Goal: Task Accomplishment & Management: Manage account settings

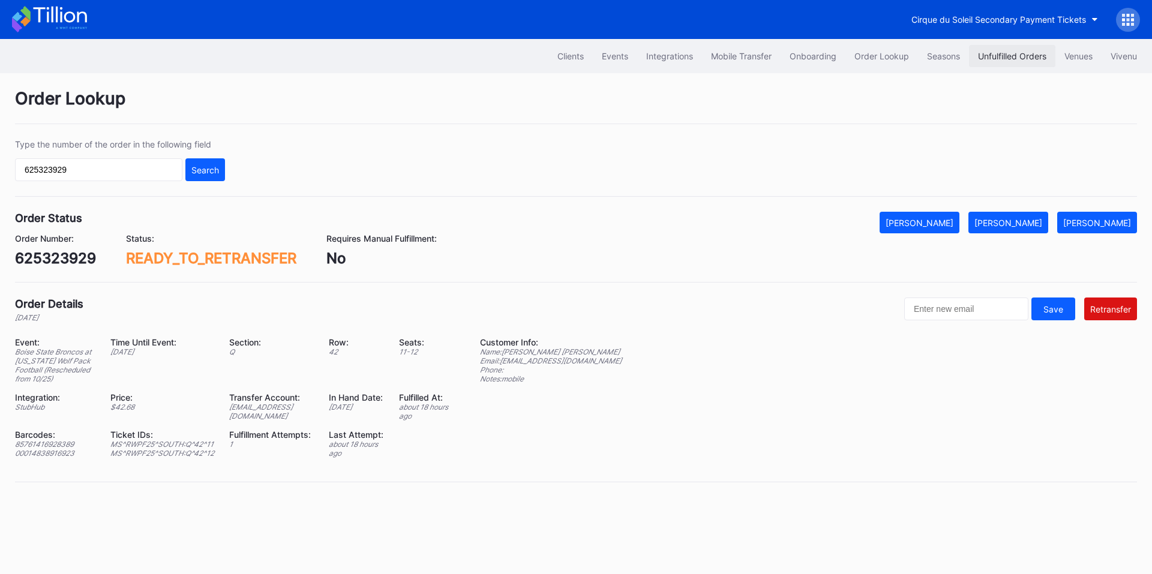
click at [1013, 58] on div "Unfulfilled Orders" at bounding box center [1012, 56] width 68 height 10
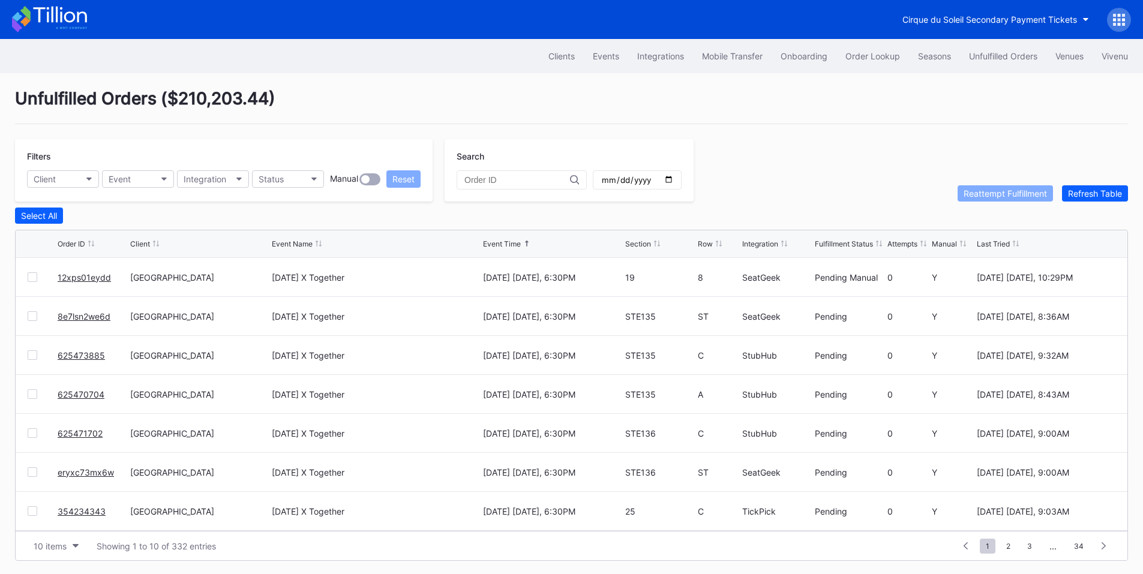
click at [674, 178] on input "date" at bounding box center [637, 180] width 73 height 11
type input "2025-10-01"
click at [207, 181] on div "Integration" at bounding box center [205, 179] width 43 height 10
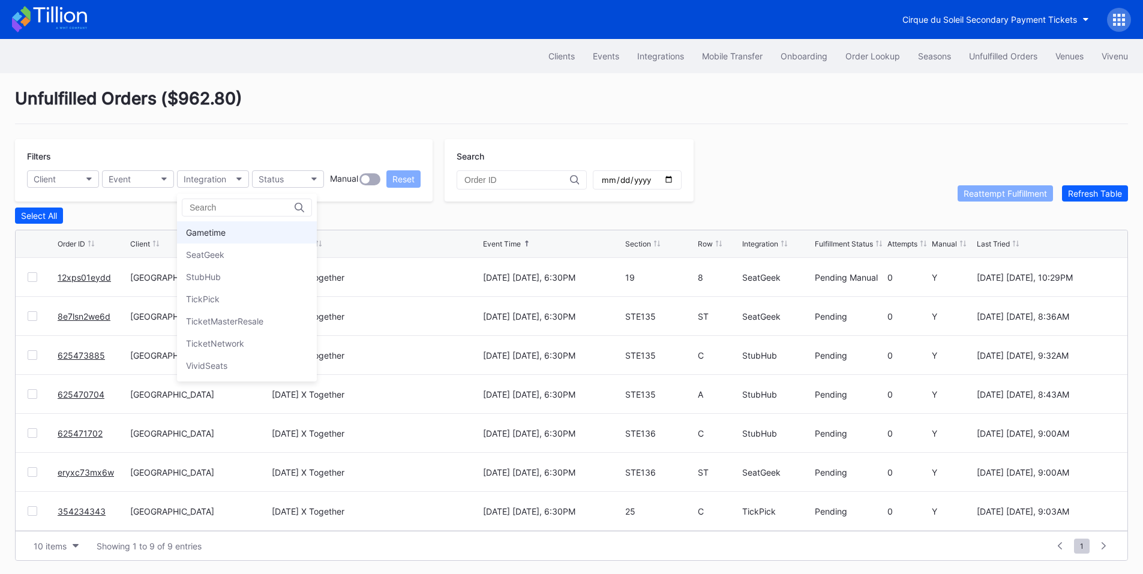
click at [218, 232] on div "Gametime" at bounding box center [206, 232] width 40 height 10
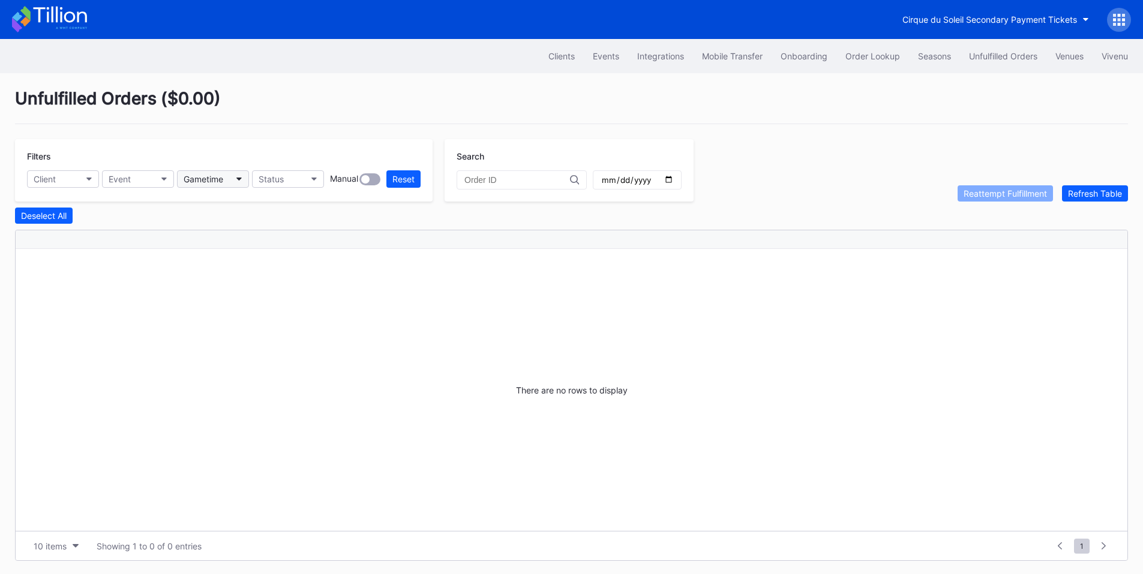
click at [233, 180] on button "Gametime" at bounding box center [213, 178] width 72 height 17
click at [228, 251] on div "SeatGeek" at bounding box center [247, 255] width 140 height 22
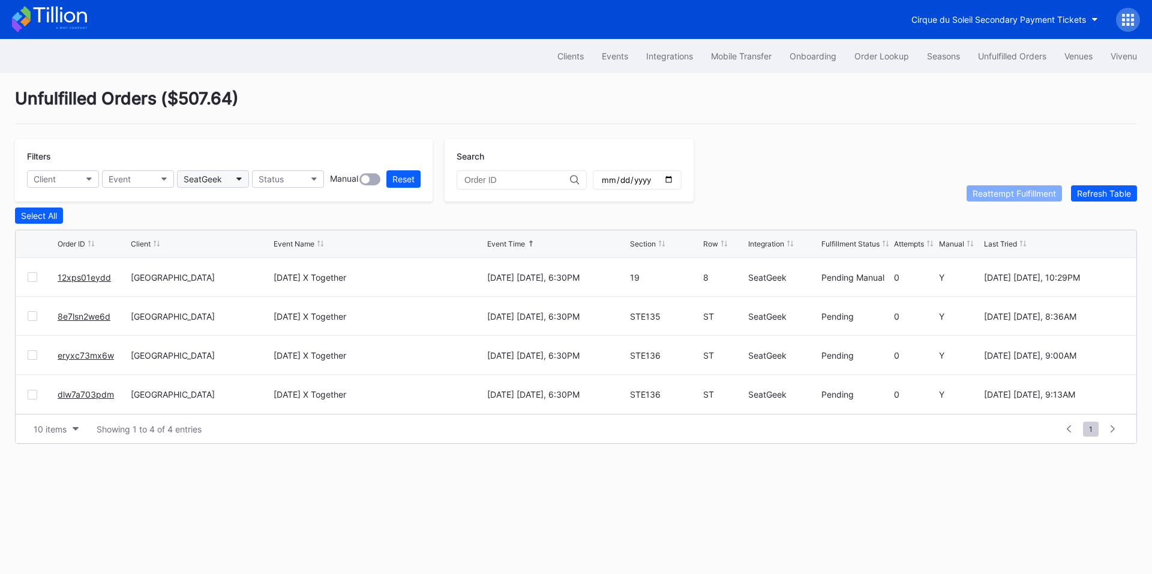
click at [207, 182] on div "SeatGeek" at bounding box center [203, 179] width 38 height 10
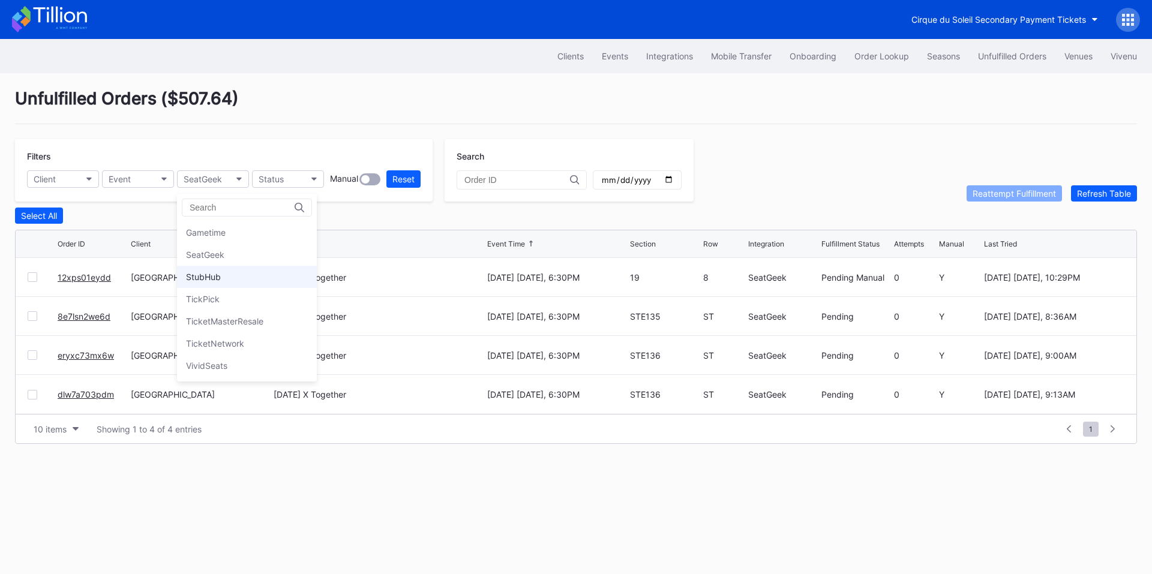
click at [204, 278] on div "StubHub" at bounding box center [203, 277] width 35 height 10
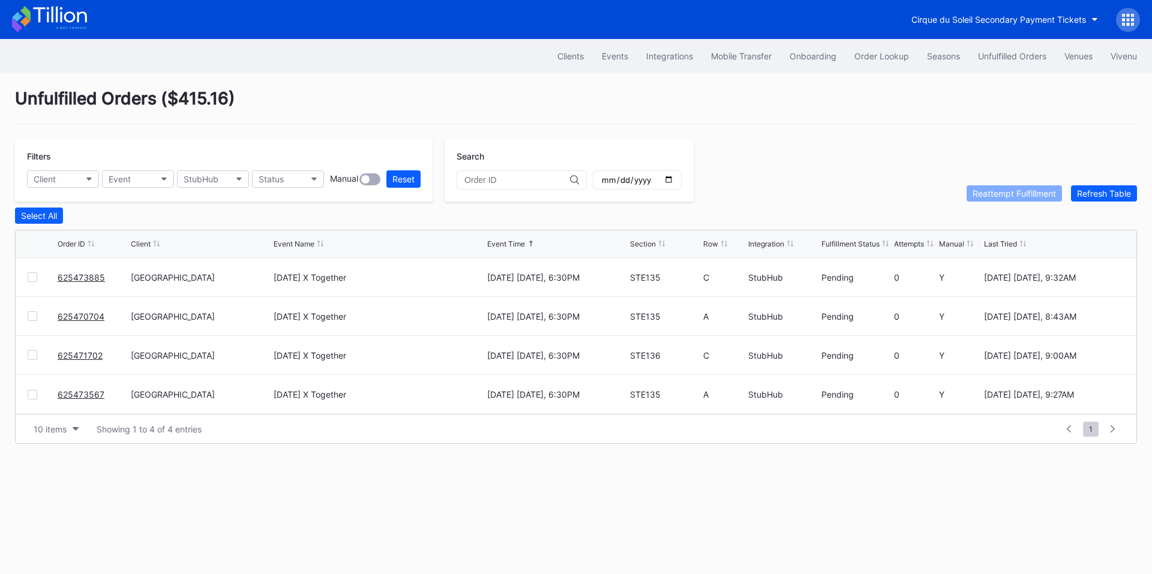
drag, startPoint x: 76, startPoint y: 393, endPoint x: 136, endPoint y: 350, distance: 74.4
click at [218, 177] on div "StubHub" at bounding box center [201, 179] width 35 height 10
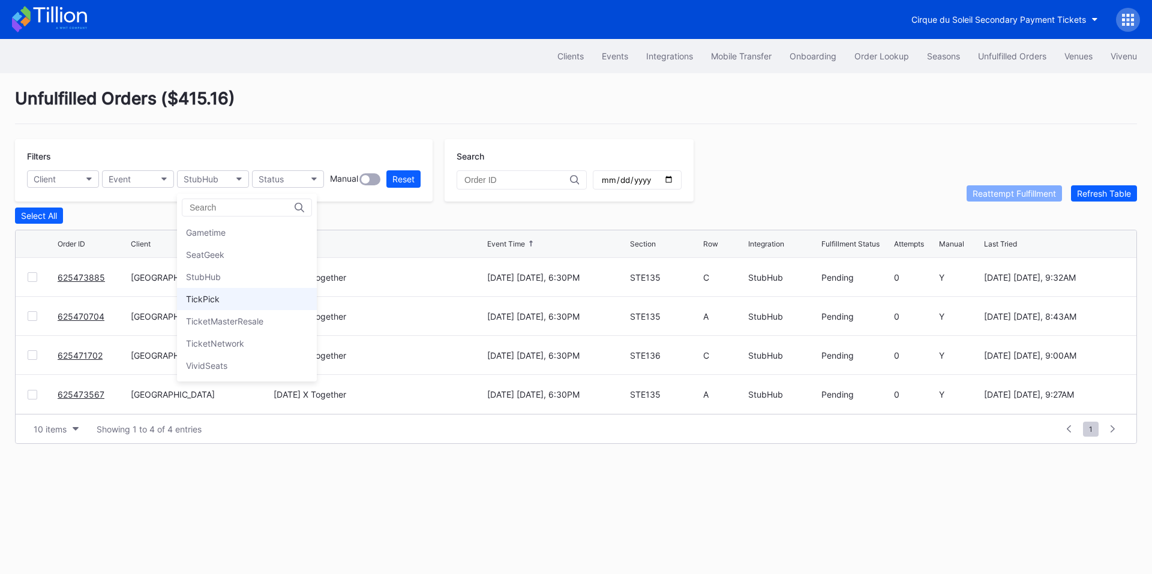
click at [221, 304] on div "TickPick" at bounding box center [247, 299] width 140 height 22
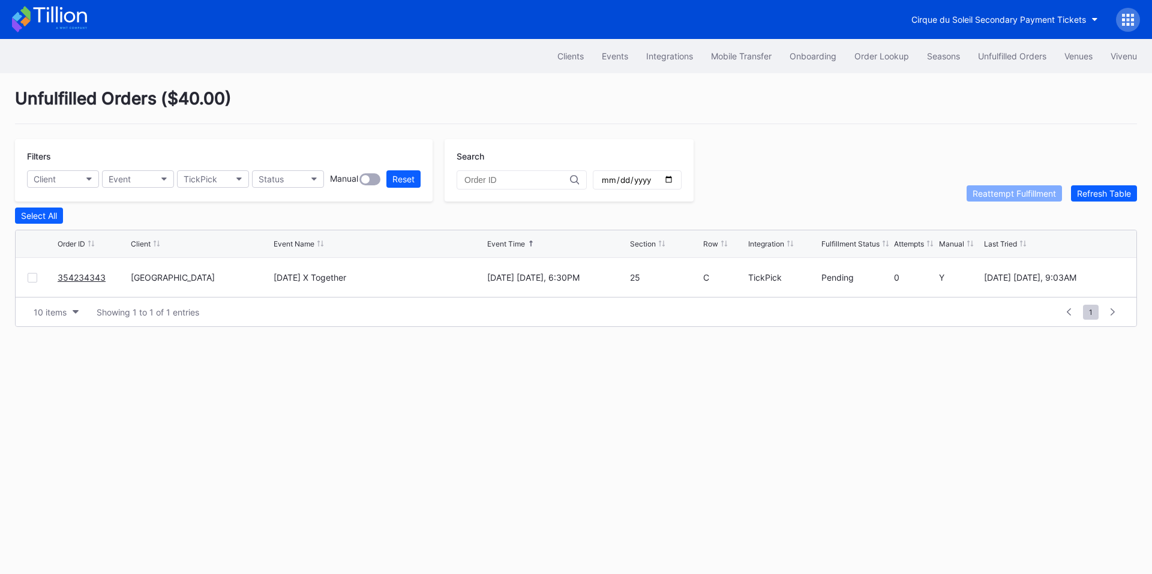
drag, startPoint x: 76, startPoint y: 283, endPoint x: 110, endPoint y: 259, distance: 41.8
click at [219, 177] on button "TickPick" at bounding box center [213, 178] width 72 height 17
click at [219, 363] on div "VividSeats" at bounding box center [206, 366] width 41 height 10
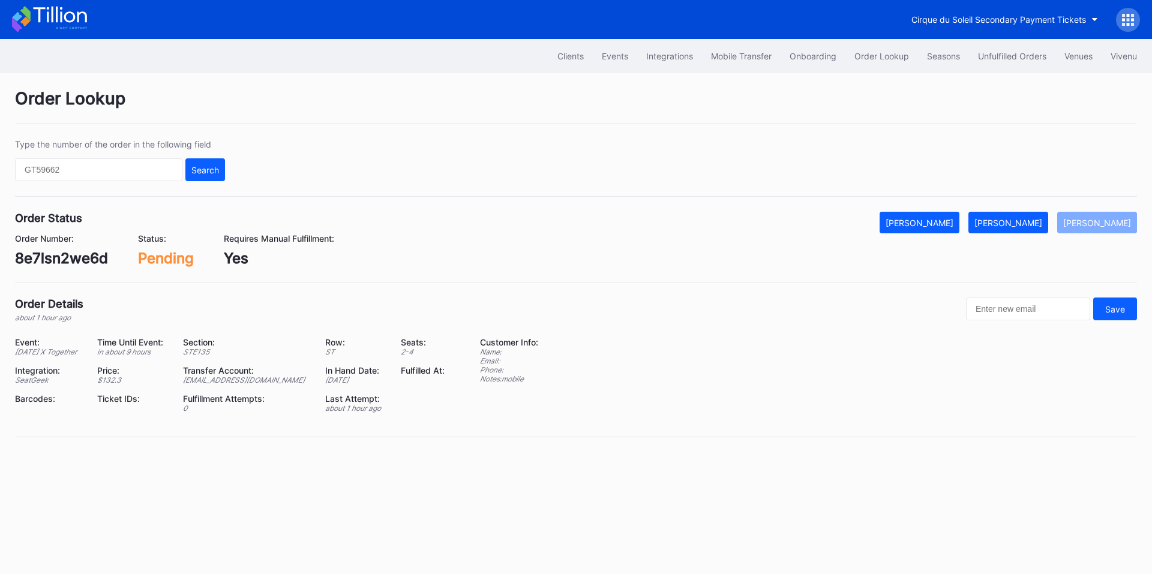
click at [66, 256] on div "8e7lsn2we6d" at bounding box center [61, 258] width 93 height 17
copy div "8e7lsn2we6d"
click at [1010, 220] on div "[PERSON_NAME]" at bounding box center [1008, 223] width 68 height 10
click at [77, 259] on div "eryxc73mx6w" at bounding box center [63, 258] width 97 height 17
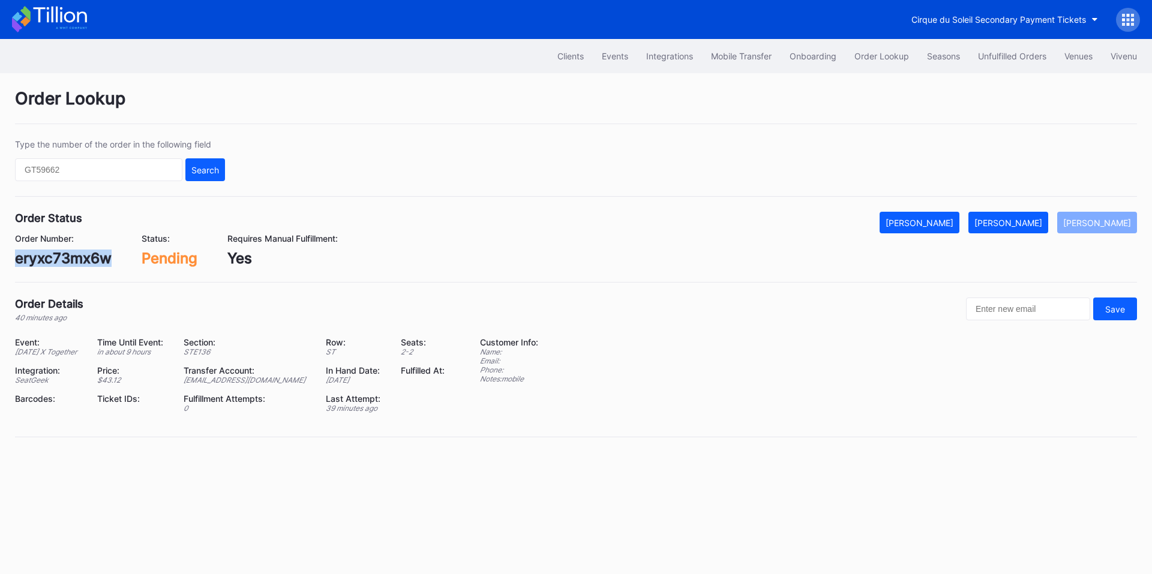
click at [77, 259] on div "eryxc73mx6w" at bounding box center [63, 258] width 97 height 17
copy div "eryxc73mx6w"
drag, startPoint x: 1027, startPoint y: 218, endPoint x: 950, endPoint y: 73, distance: 163.7
click at [1025, 218] on div "[PERSON_NAME]" at bounding box center [1008, 223] width 68 height 10
click at [71, 262] on div "dlw7a703pdm" at bounding box center [64, 258] width 98 height 17
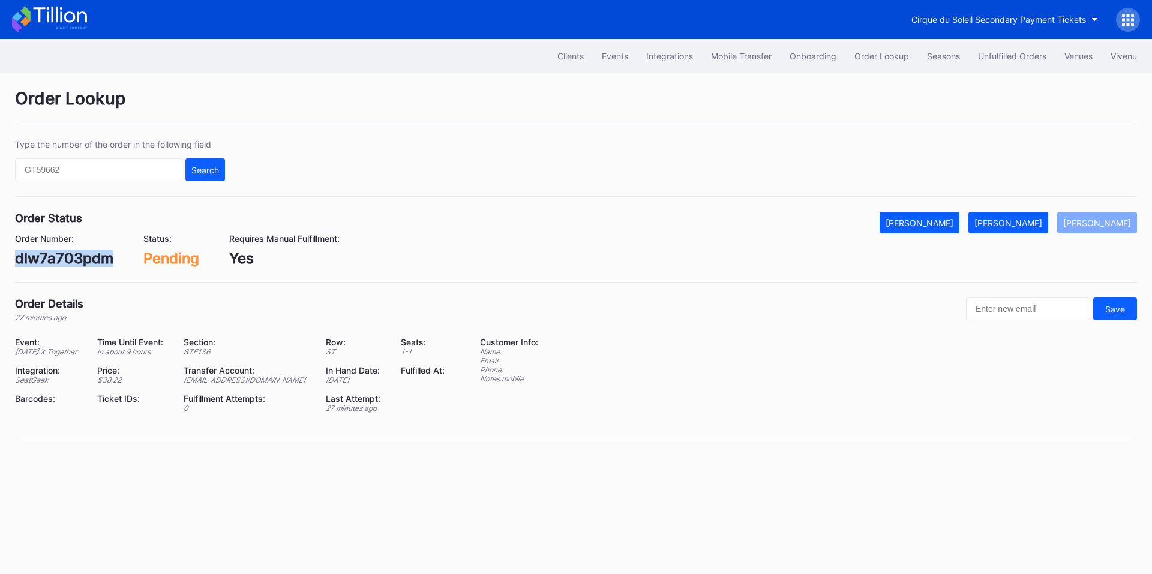
click at [71, 262] on div "dlw7a703pdm" at bounding box center [64, 258] width 98 height 17
copy div "dlw7a703pdm"
drag, startPoint x: 1035, startPoint y: 223, endPoint x: 980, endPoint y: 191, distance: 63.2
click at [1035, 223] on div "[PERSON_NAME]" at bounding box center [1008, 223] width 68 height 10
click at [49, 257] on div "625473885" at bounding box center [55, 258] width 81 height 17
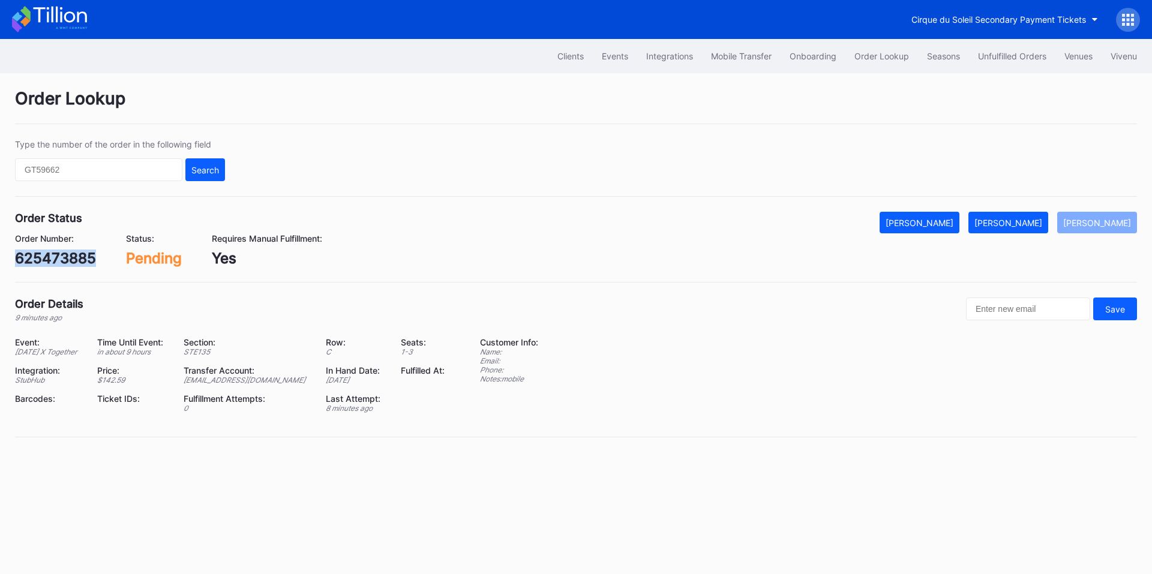
click at [49, 257] on div "625473885" at bounding box center [55, 258] width 81 height 17
copy div "625473885"
click at [1013, 217] on button "[PERSON_NAME]" at bounding box center [1008, 223] width 80 height 22
click at [84, 253] on div "625470704" at bounding box center [56, 258] width 82 height 17
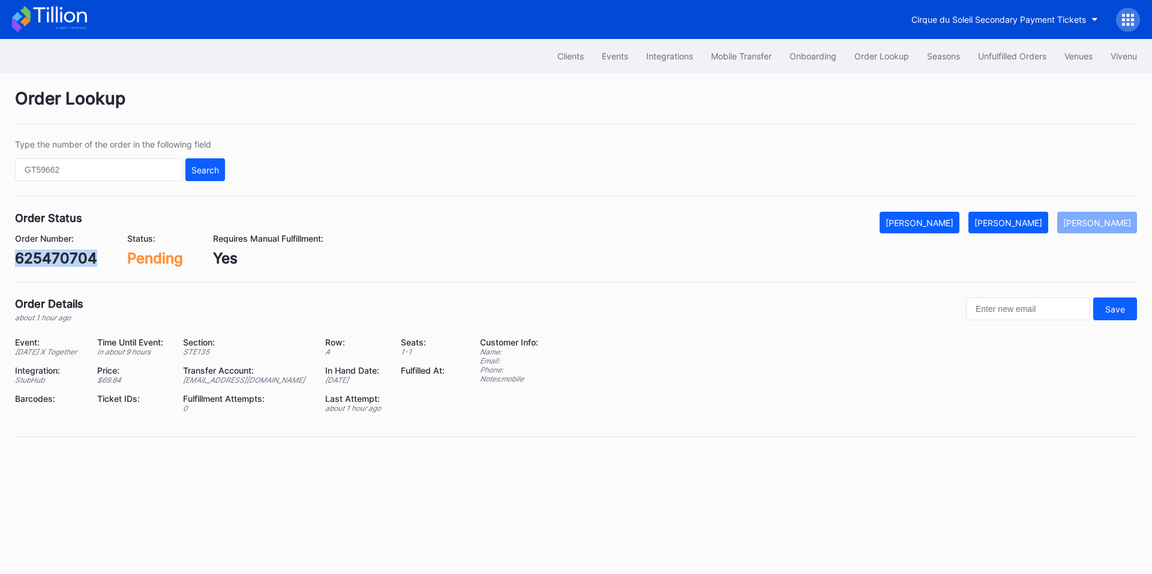
copy div "625470704"
click at [1015, 217] on button "[PERSON_NAME]" at bounding box center [1008, 223] width 80 height 22
click at [68, 265] on div "625471702" at bounding box center [54, 258] width 79 height 17
copy div "625471702"
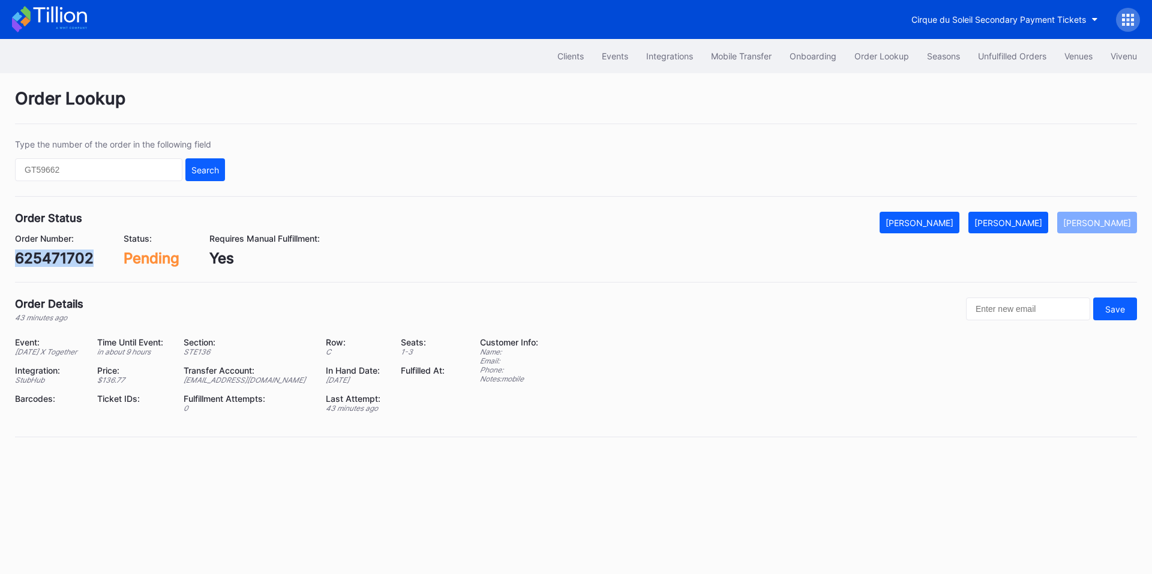
drag, startPoint x: 1021, startPoint y: 218, endPoint x: 956, endPoint y: 160, distance: 87.1
click at [1021, 218] on div "[PERSON_NAME]" at bounding box center [1008, 223] width 68 height 10
click at [64, 260] on div "625473567" at bounding box center [55, 258] width 80 height 17
copy div "625473567"
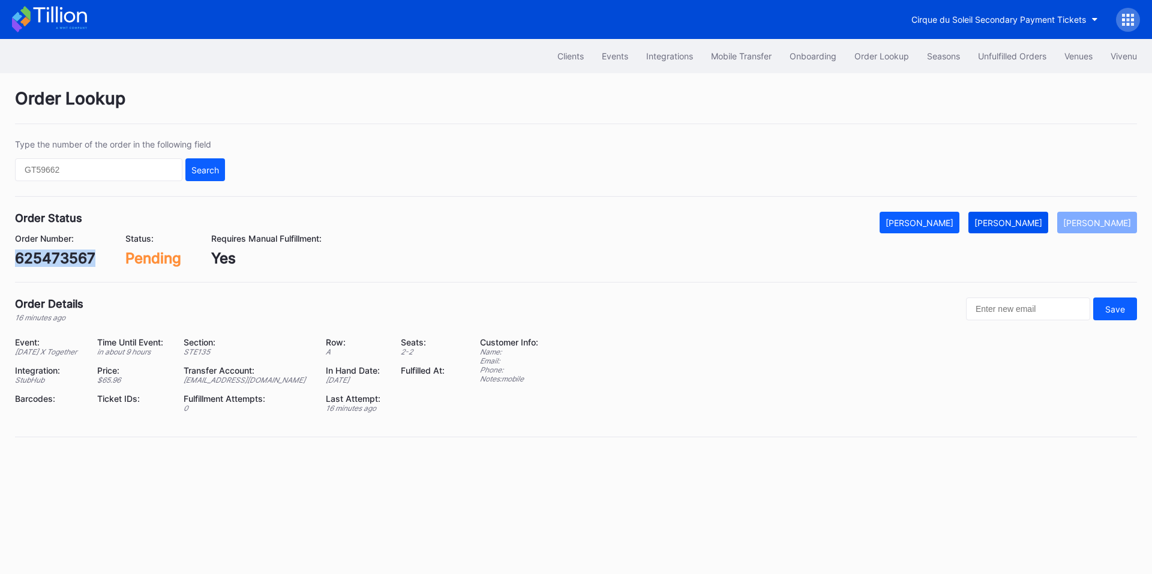
click at [1033, 216] on button "[PERSON_NAME]" at bounding box center [1008, 223] width 80 height 22
click at [58, 257] on div "354234343" at bounding box center [56, 258] width 83 height 17
copy div "354234343"
click at [1028, 227] on div "Mark Fulfilled" at bounding box center [1008, 223] width 68 height 10
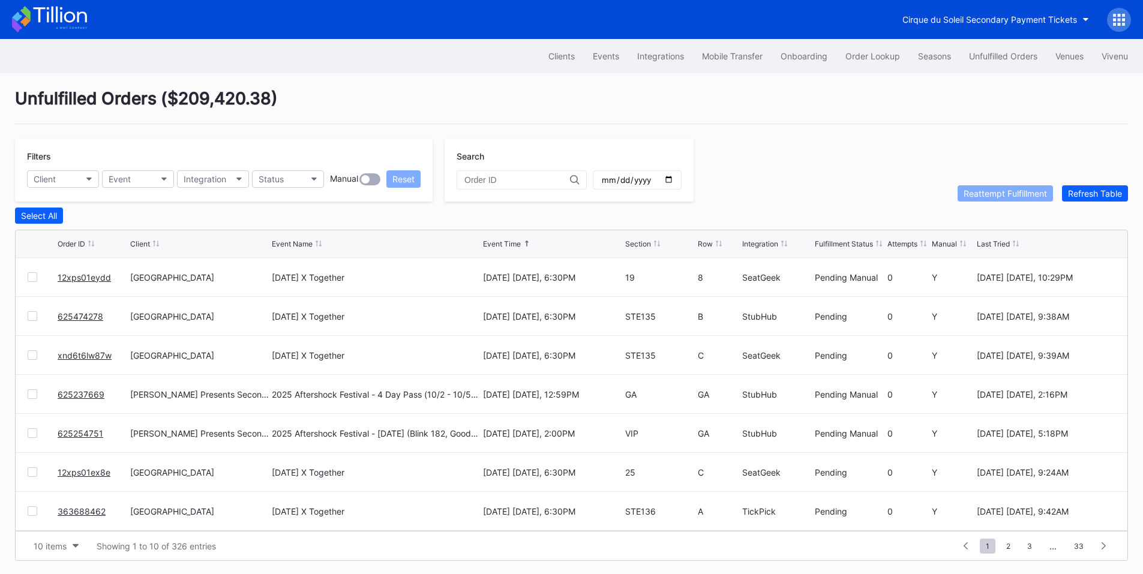
click at [674, 177] on input "date" at bounding box center [637, 180] width 73 height 11
type input "2025-10-01"
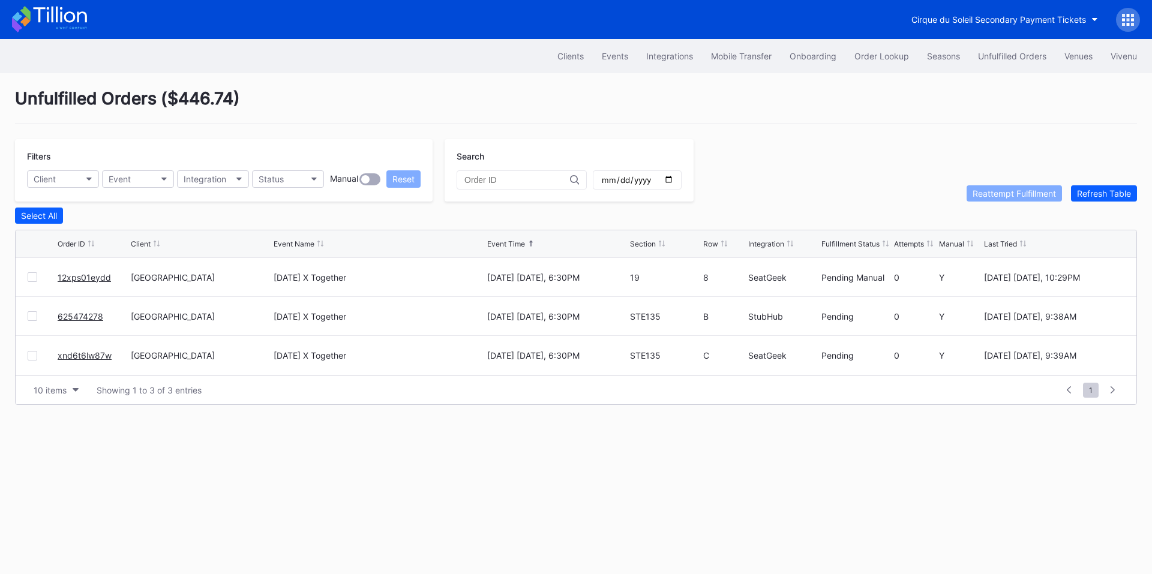
drag, startPoint x: 86, startPoint y: 315, endPoint x: 138, endPoint y: 278, distance: 63.3
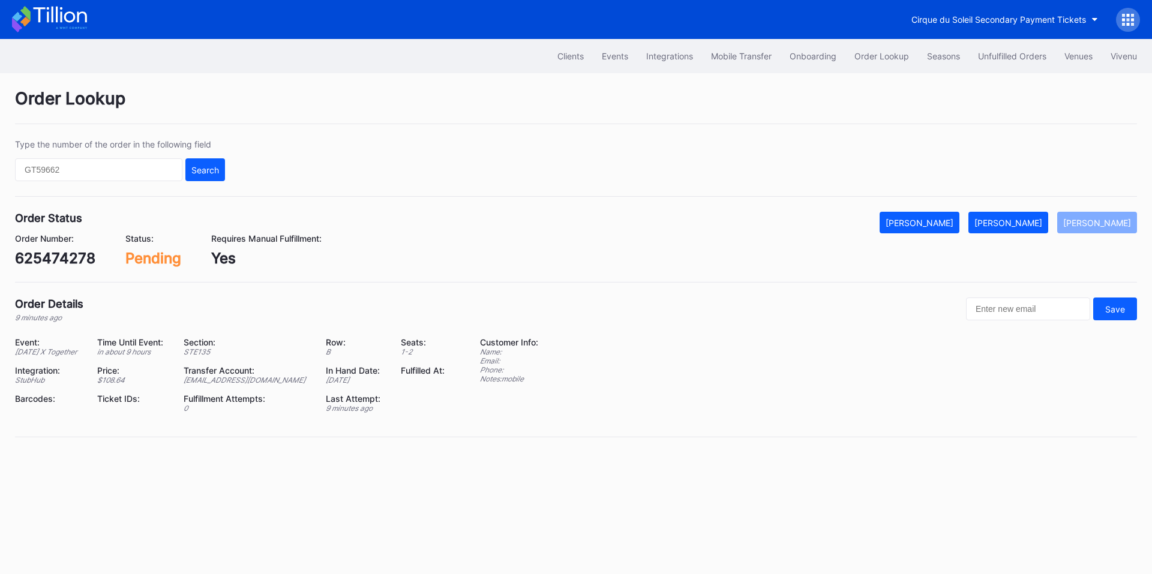
click at [57, 256] on div "625474278" at bounding box center [55, 258] width 80 height 17
copy div "625474278"
click at [1026, 226] on div "Mark Fulfilled" at bounding box center [1008, 223] width 68 height 10
click at [72, 264] on div "xnd6t6lw87w" at bounding box center [62, 258] width 94 height 17
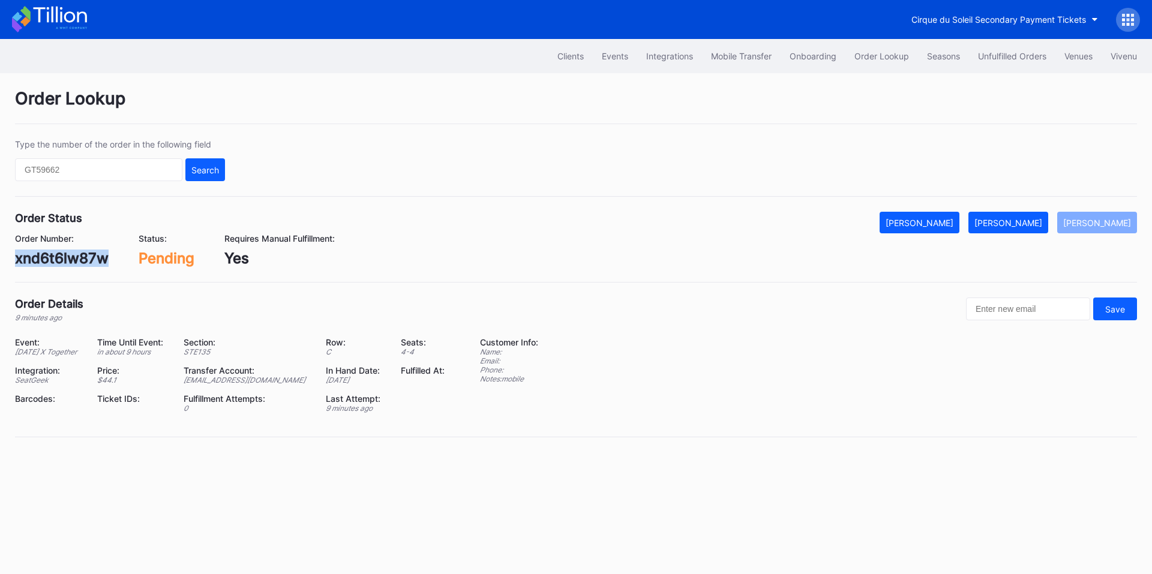
click at [72, 264] on div "xnd6t6lw87w" at bounding box center [62, 258] width 94 height 17
copy div "xnd6t6lw87w"
drag, startPoint x: 1008, startPoint y: 218, endPoint x: 958, endPoint y: 164, distance: 73.5
click at [1009, 219] on div "[PERSON_NAME]" at bounding box center [1008, 223] width 68 height 10
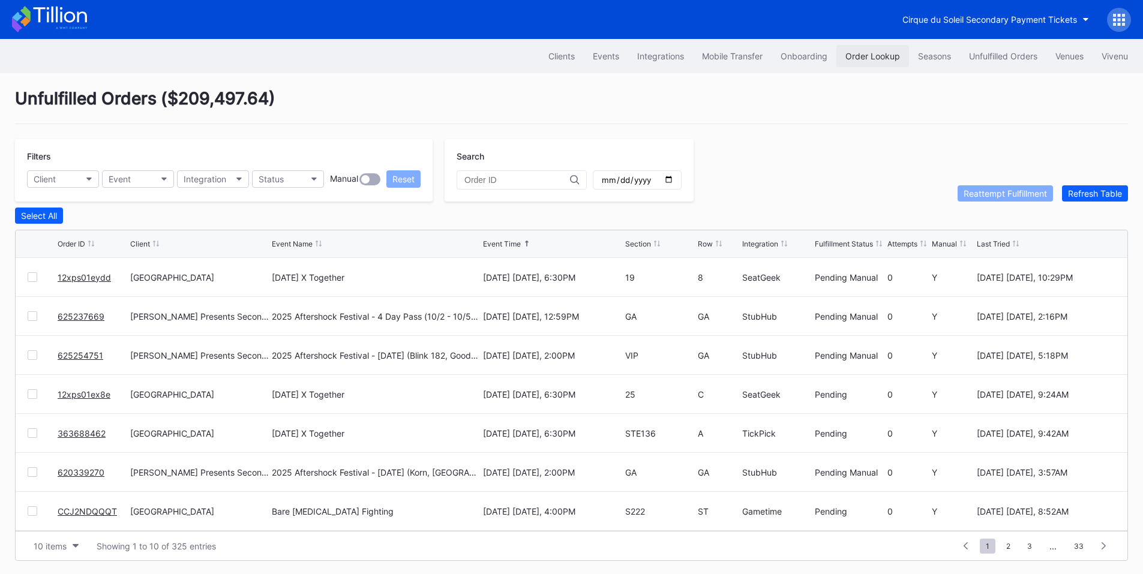
click at [874, 56] on div "Order Lookup" at bounding box center [872, 56] width 55 height 10
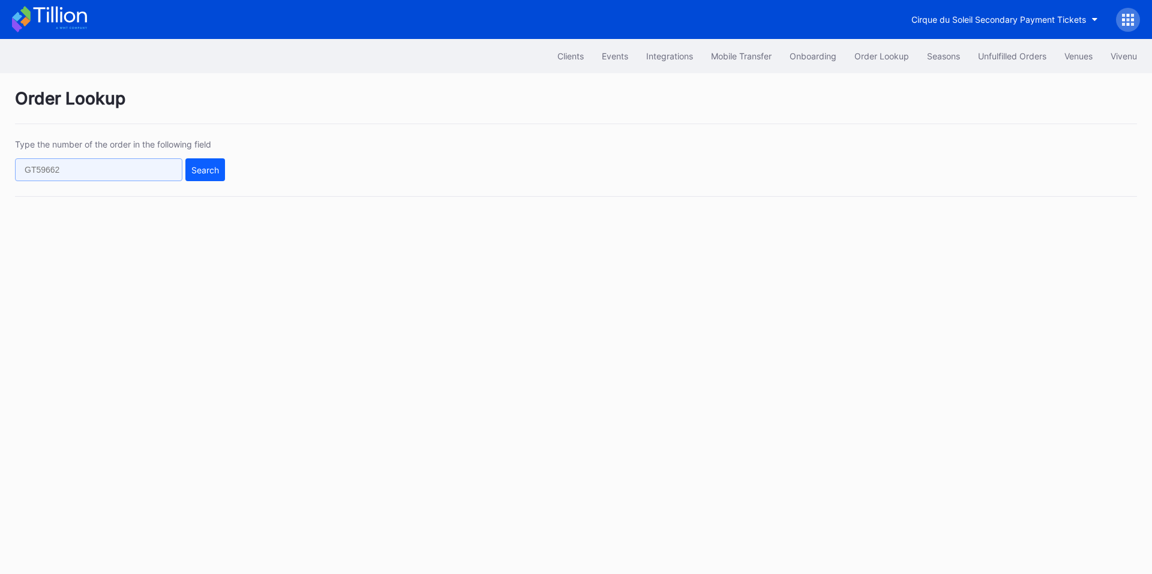
click at [108, 167] on input "text" at bounding box center [98, 169] width 167 height 23
paste input "354234343"
click at [203, 169] on div "Search" at bounding box center [205, 170] width 28 height 10
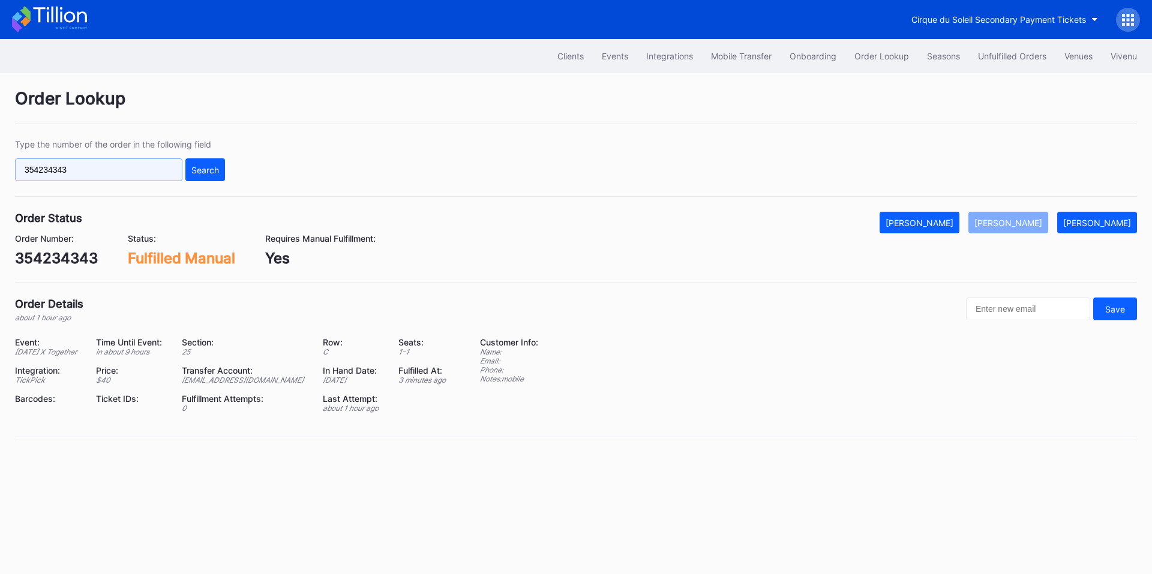
click at [102, 180] on input "354234343" at bounding box center [98, 169] width 167 height 23
click at [103, 181] on input "354234343" at bounding box center [98, 169] width 167 height 23
paste input "625050991"
click at [201, 170] on div "Search" at bounding box center [205, 170] width 28 height 10
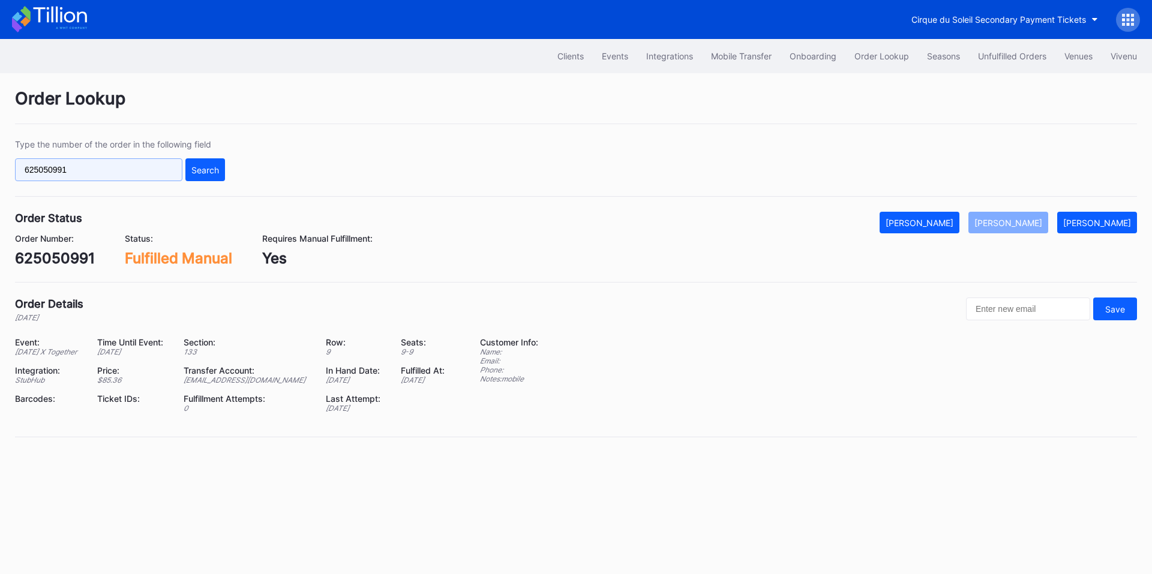
click at [152, 175] on input "625050991" at bounding box center [98, 169] width 167 height 23
paste input "75335413"
click at [208, 170] on div "Search" at bounding box center [205, 170] width 28 height 10
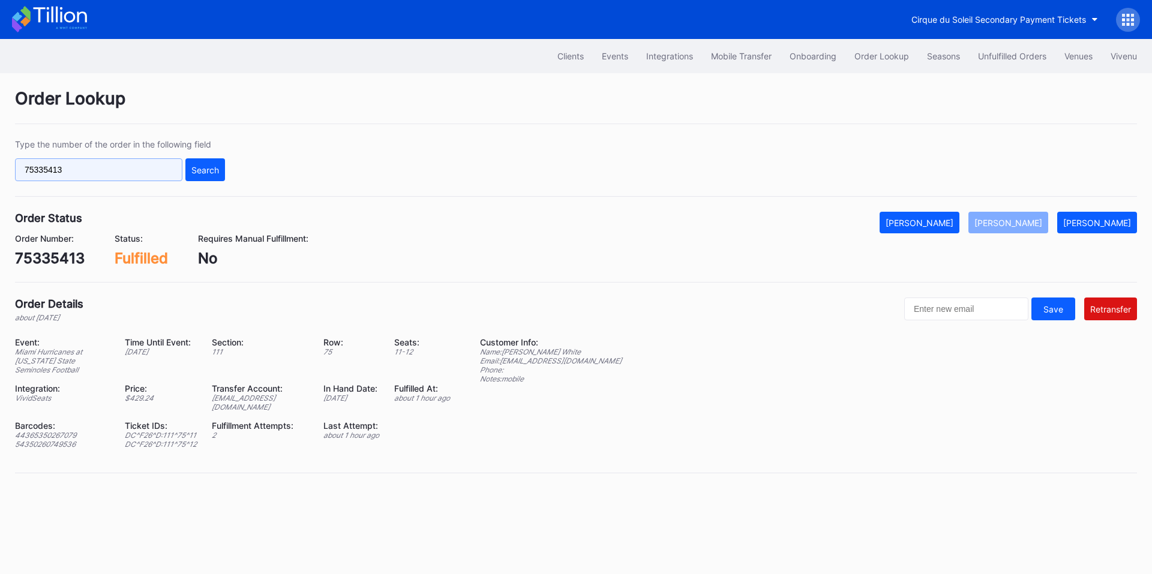
click at [127, 175] on input "75335413" at bounding box center [98, 169] width 167 height 23
paste input "625323929"
click at [209, 167] on div "Search" at bounding box center [205, 170] width 28 height 10
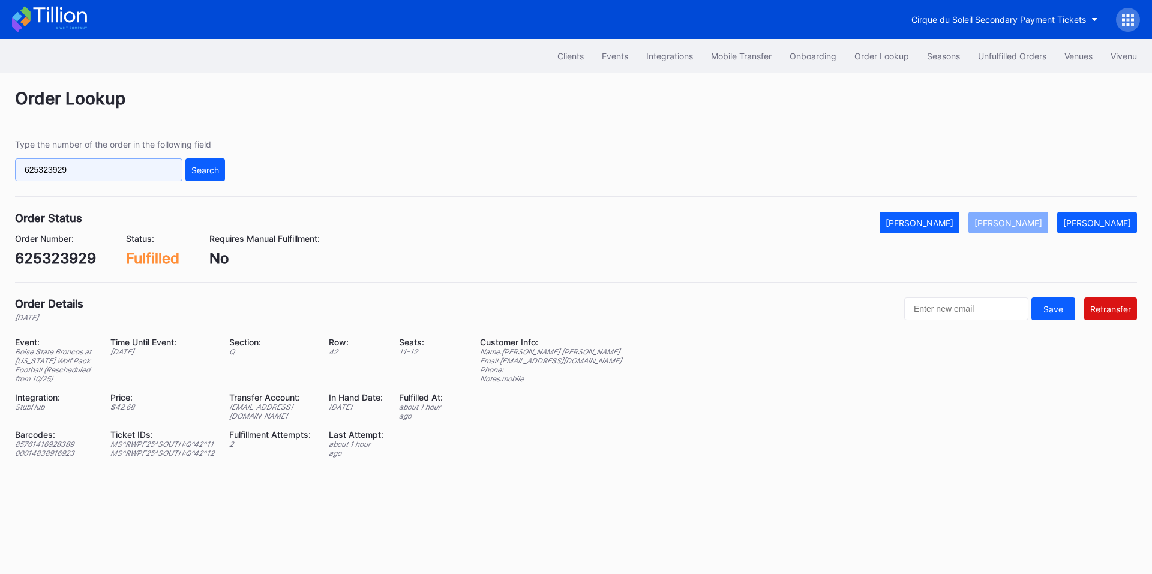
click at [112, 168] on input "625323929" at bounding box center [98, 169] width 167 height 23
paste input "296925"
click at [224, 166] on button "Search" at bounding box center [205, 169] width 40 height 23
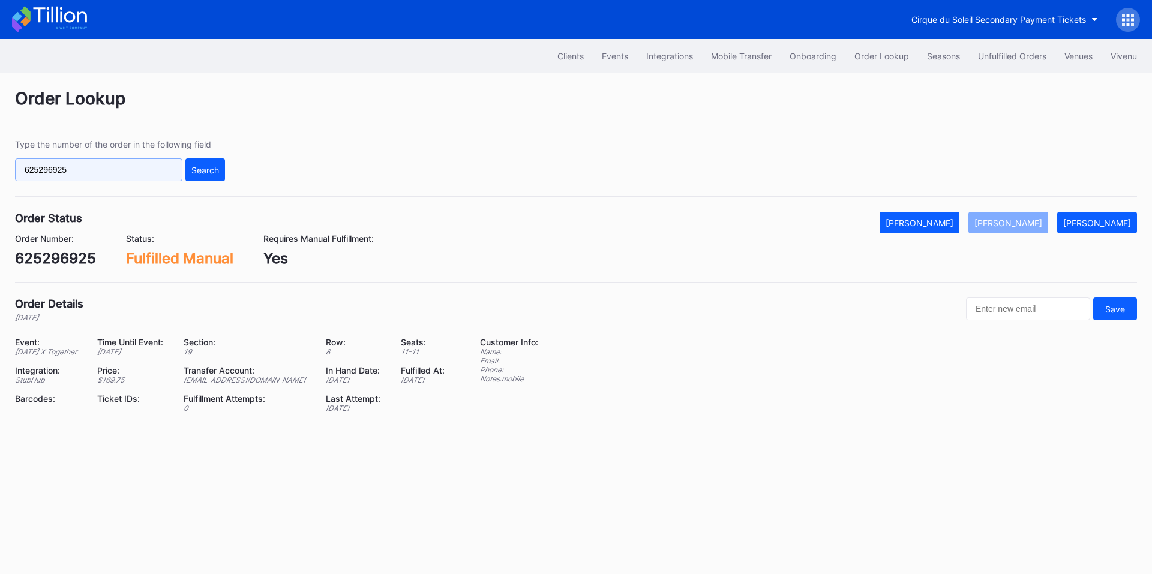
click at [122, 178] on input "625296925" at bounding box center [98, 169] width 167 height 23
paste input "16937128"
type input "616937128"
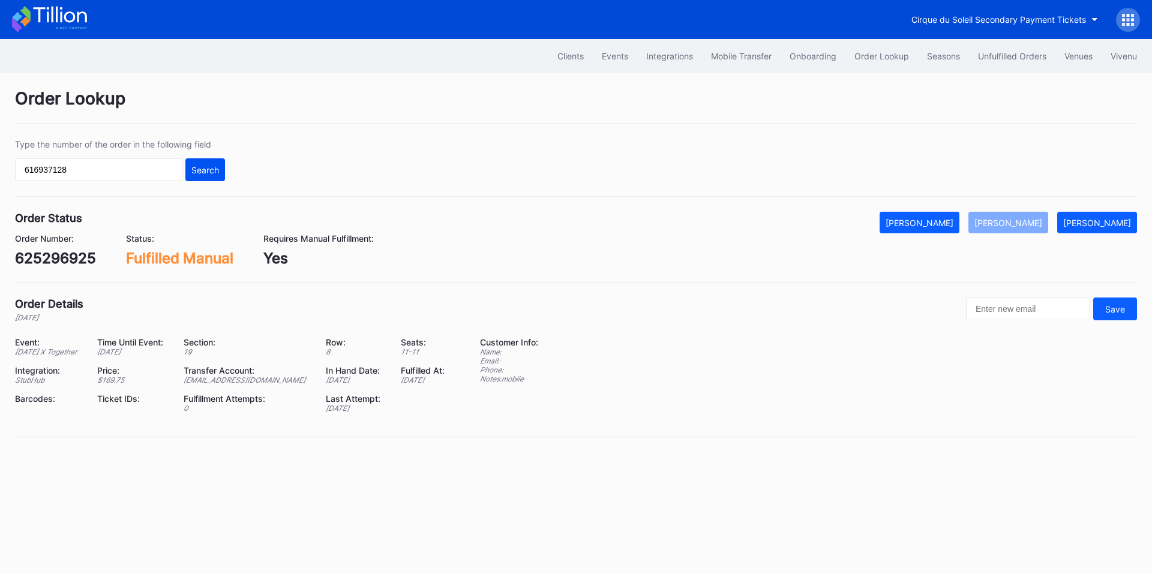
click at [202, 168] on div "Search" at bounding box center [205, 170] width 28 height 10
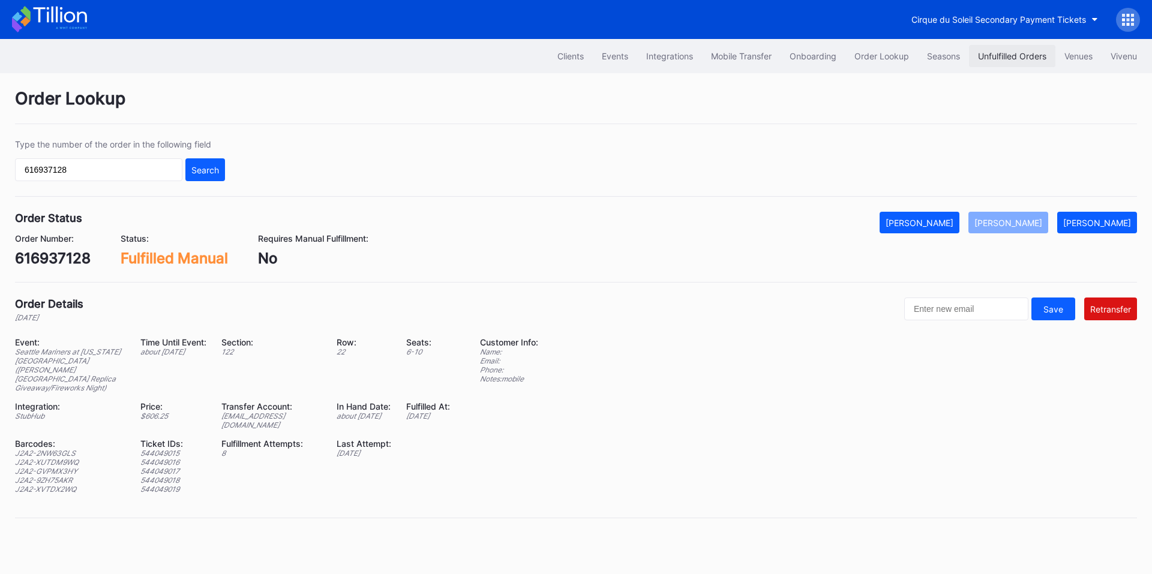
click at [1019, 50] on button "Unfulfilled Orders" at bounding box center [1012, 56] width 86 height 22
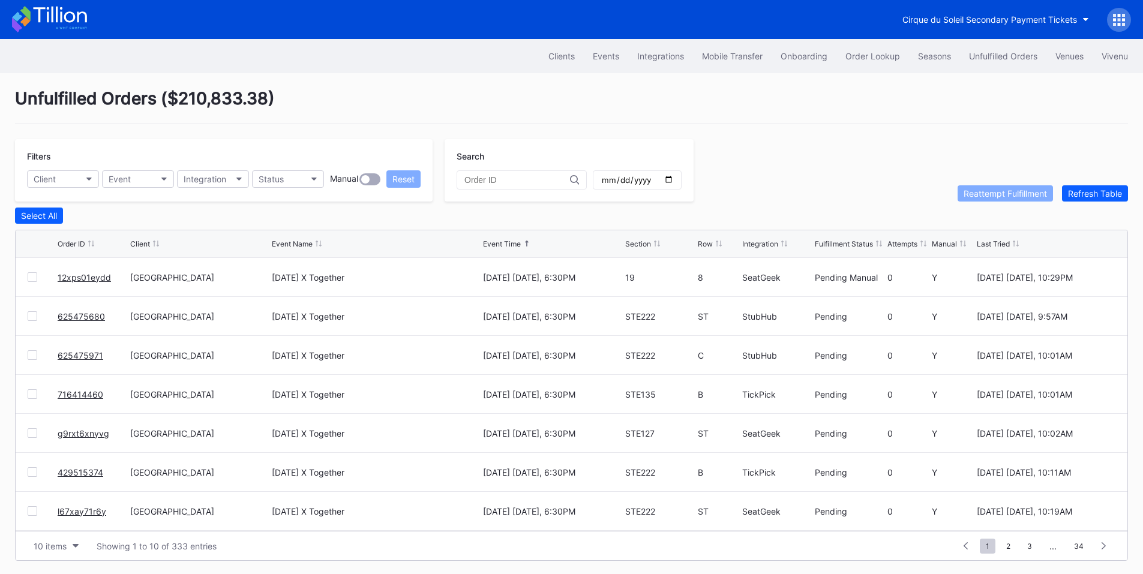
click at [674, 183] on input "date" at bounding box center [637, 180] width 73 height 11
type input "[DATE]"
click at [197, 185] on button "Integration" at bounding box center [213, 178] width 72 height 17
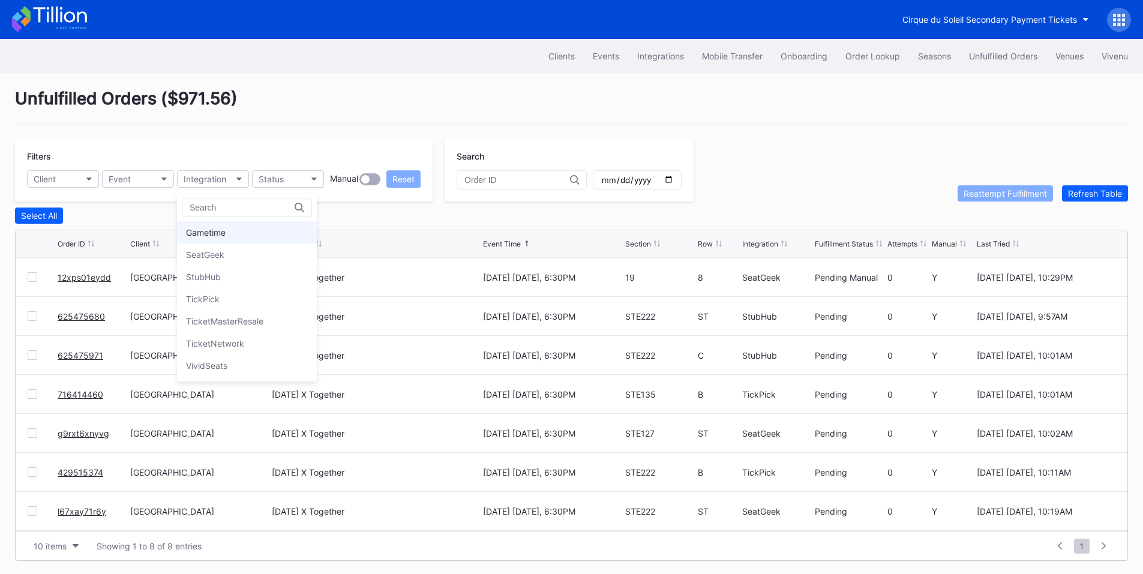
click at [227, 232] on div "Gametime" at bounding box center [247, 232] width 140 height 22
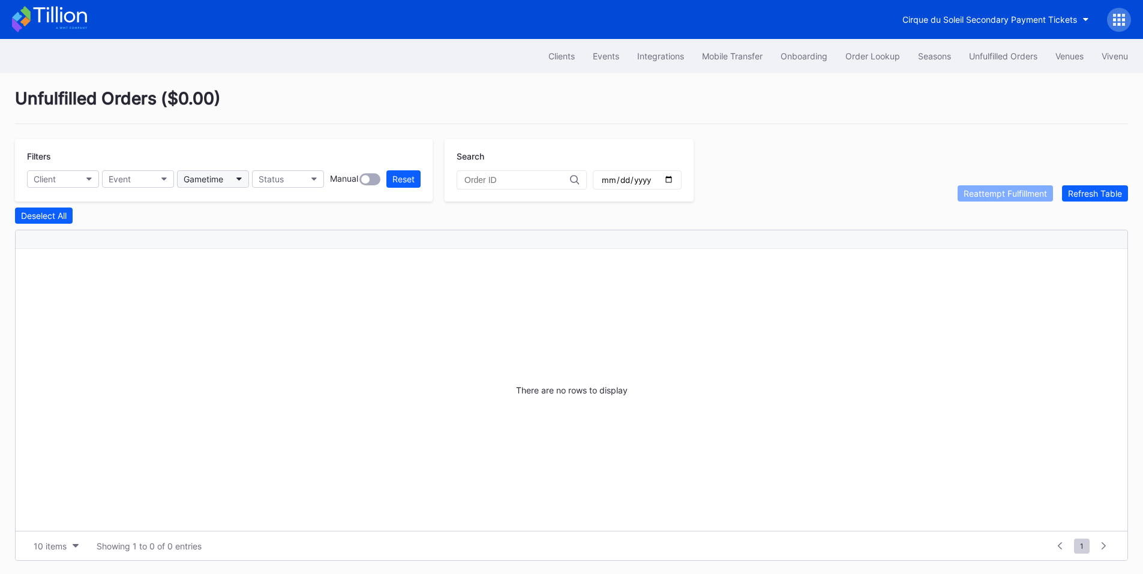
click at [223, 177] on div "Gametime" at bounding box center [204, 179] width 40 height 10
click at [212, 247] on div "SeatGeek" at bounding box center [247, 255] width 140 height 22
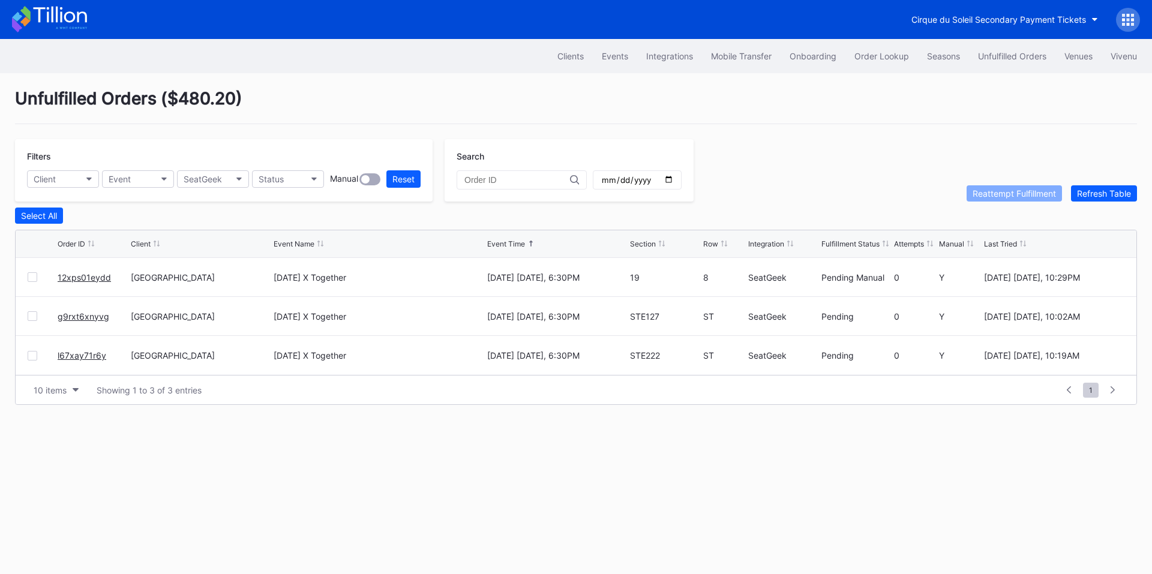
drag, startPoint x: 72, startPoint y: 358, endPoint x: 274, endPoint y: 203, distance: 254.2
click at [210, 184] on div "SeatGeek" at bounding box center [203, 179] width 38 height 10
click at [229, 276] on div "StubHub" at bounding box center [247, 277] width 140 height 22
drag, startPoint x: 97, startPoint y: 277, endPoint x: 212, endPoint y: 197, distance: 140.6
click at [224, 176] on button "StubHub" at bounding box center [213, 178] width 72 height 17
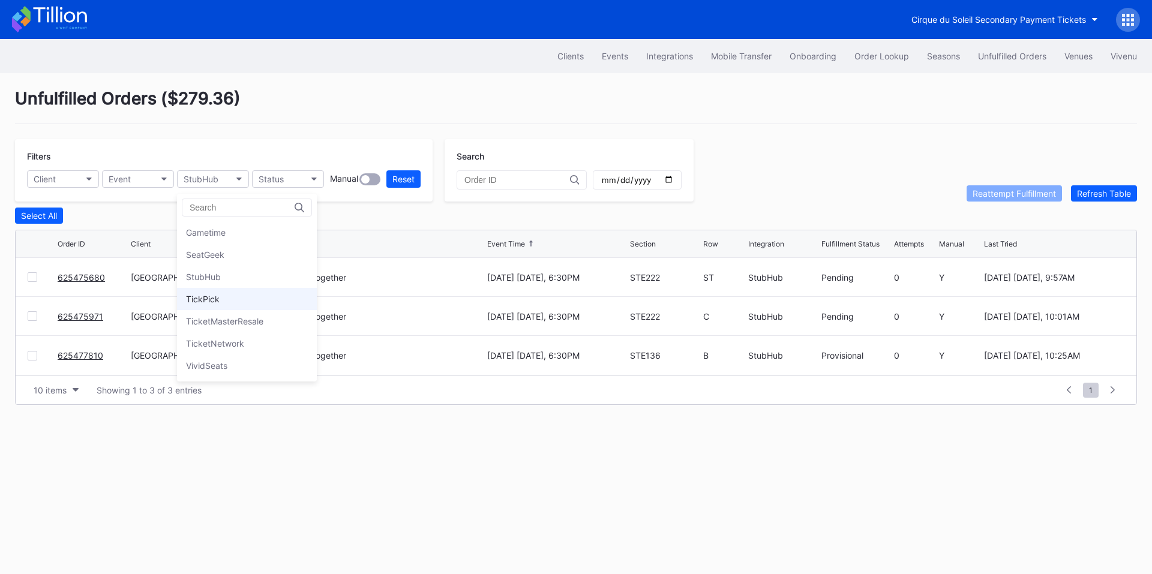
click at [216, 299] on div "TickPick" at bounding box center [203, 299] width 34 height 10
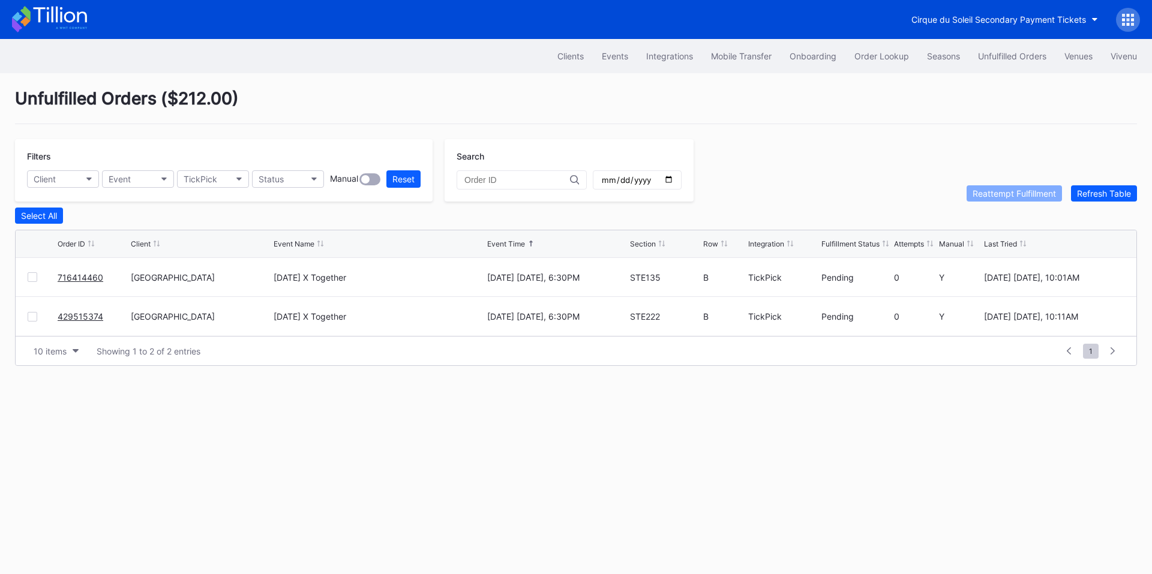
drag, startPoint x: 76, startPoint y: 315, endPoint x: 89, endPoint y: 299, distance: 20.4
click at [210, 184] on div "TickPick" at bounding box center [201, 179] width 34 height 10
click at [214, 365] on div "VividSeats" at bounding box center [206, 366] width 41 height 10
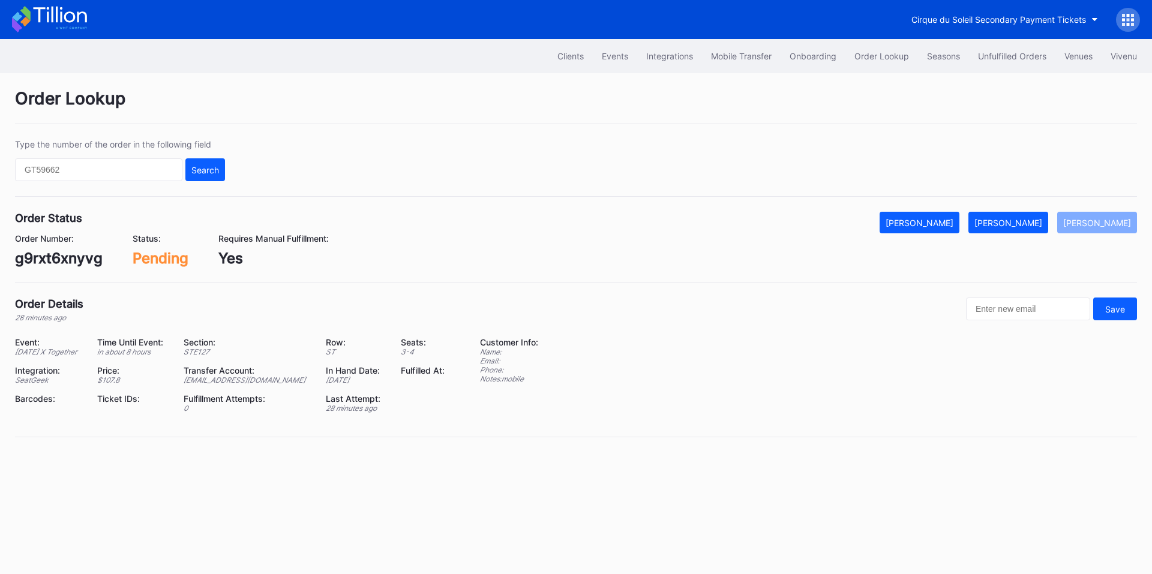
click at [76, 257] on div "g9rxt6xnyvg" at bounding box center [59, 258] width 88 height 17
copy div "g9rxt6xnyvg"
click at [1016, 223] on div "[PERSON_NAME]" at bounding box center [1008, 223] width 68 height 10
click at [65, 259] on div "l67xay71r6y" at bounding box center [56, 258] width 83 height 17
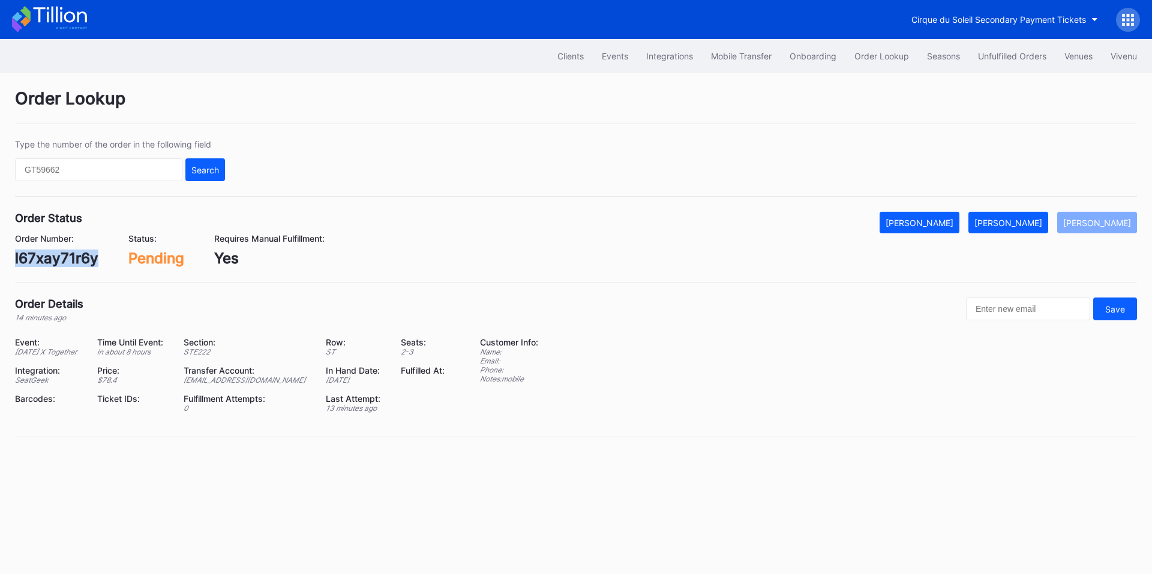
click at [65, 259] on div "l67xay71r6y" at bounding box center [56, 258] width 83 height 17
copy div "l67xay71r6y"
click at [1023, 221] on div "[PERSON_NAME]" at bounding box center [1008, 223] width 68 height 10
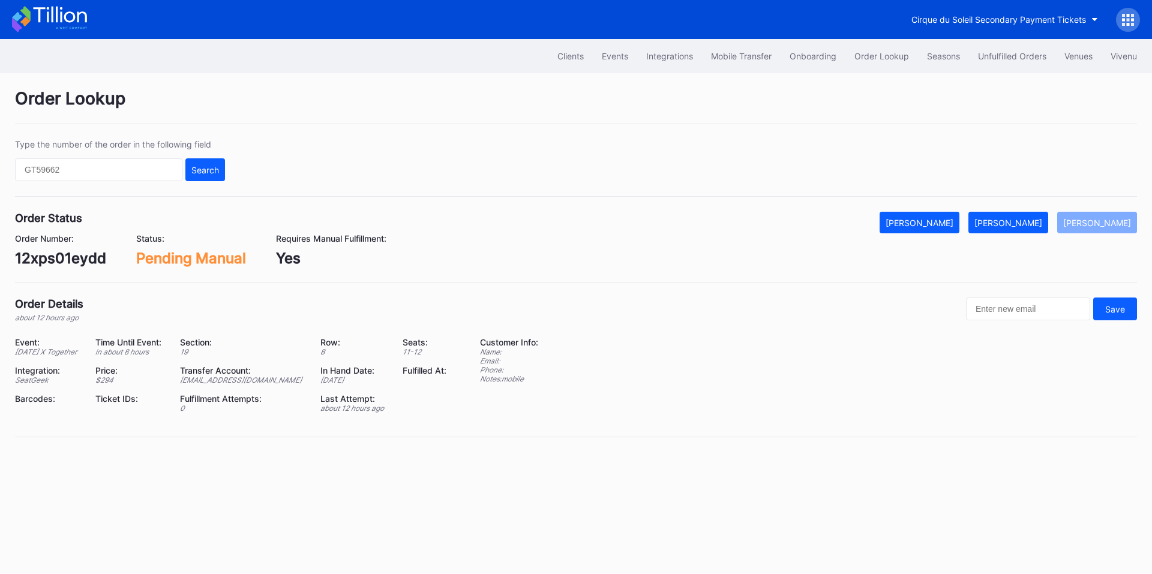
click at [65, 260] on div "12xps01eydd" at bounding box center [60, 258] width 91 height 17
copy div "12xps01eydd"
click at [1013, 219] on div "[PERSON_NAME]" at bounding box center [1008, 223] width 68 height 10
click at [56, 260] on div "625475680" at bounding box center [56, 258] width 82 height 17
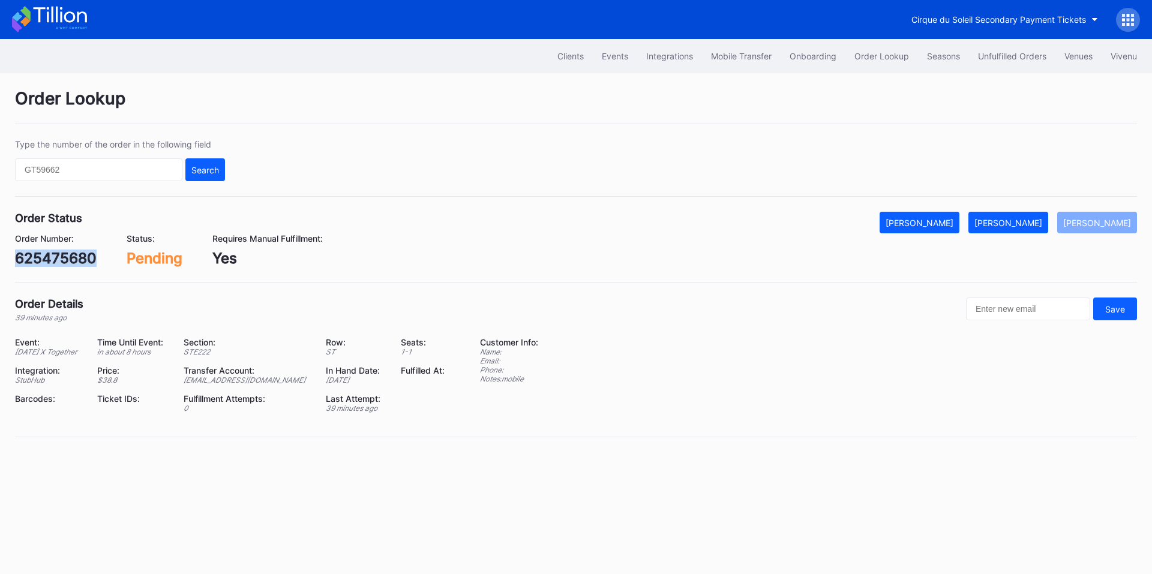
click at [56, 260] on div "625475680" at bounding box center [56, 258] width 82 height 17
copy div "625475680"
click at [55, 256] on div "716414460" at bounding box center [54, 258] width 78 height 17
copy div "716414460"
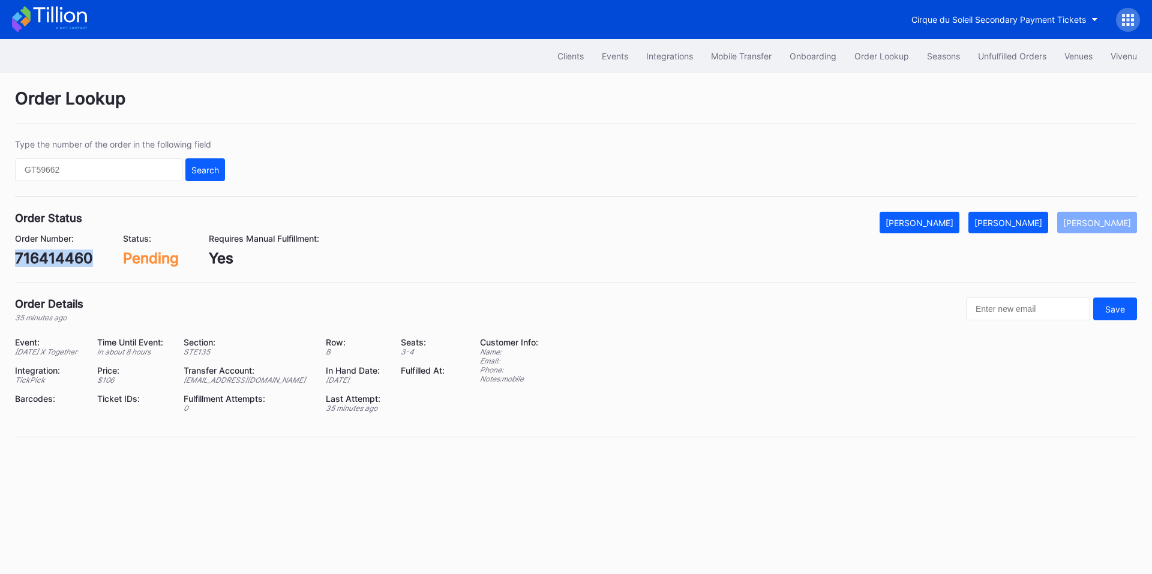
drag, startPoint x: 1017, startPoint y: 220, endPoint x: 955, endPoint y: 175, distance: 76.4
click at [1017, 220] on div "[PERSON_NAME]" at bounding box center [1008, 223] width 68 height 10
click at [42, 258] on div "429515374" at bounding box center [54, 258] width 79 height 17
copy div "429515374"
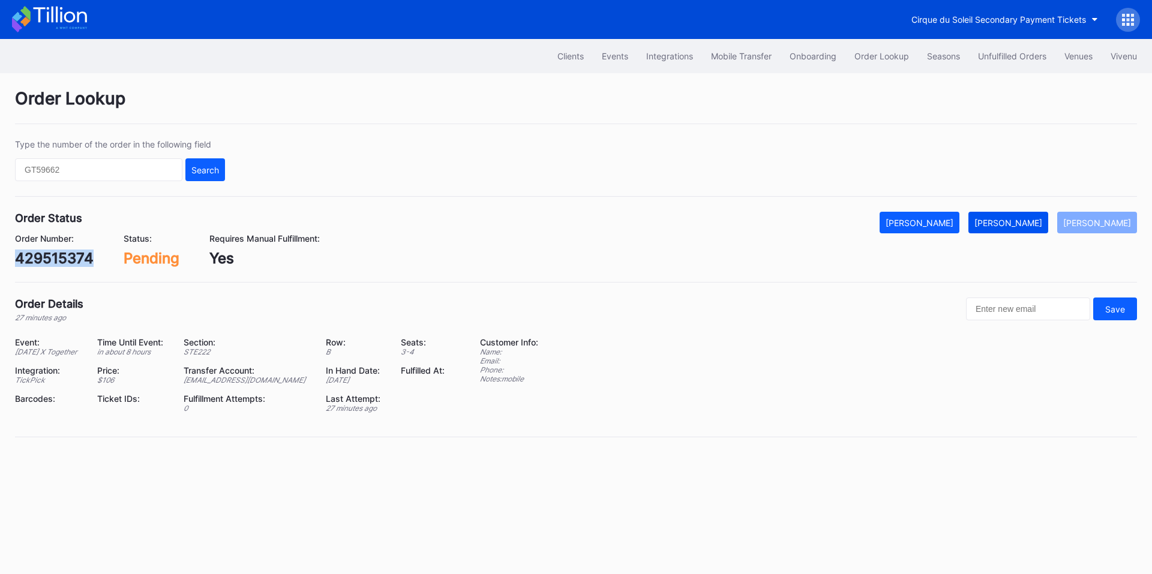
click at [1030, 223] on div "[PERSON_NAME]" at bounding box center [1008, 223] width 68 height 10
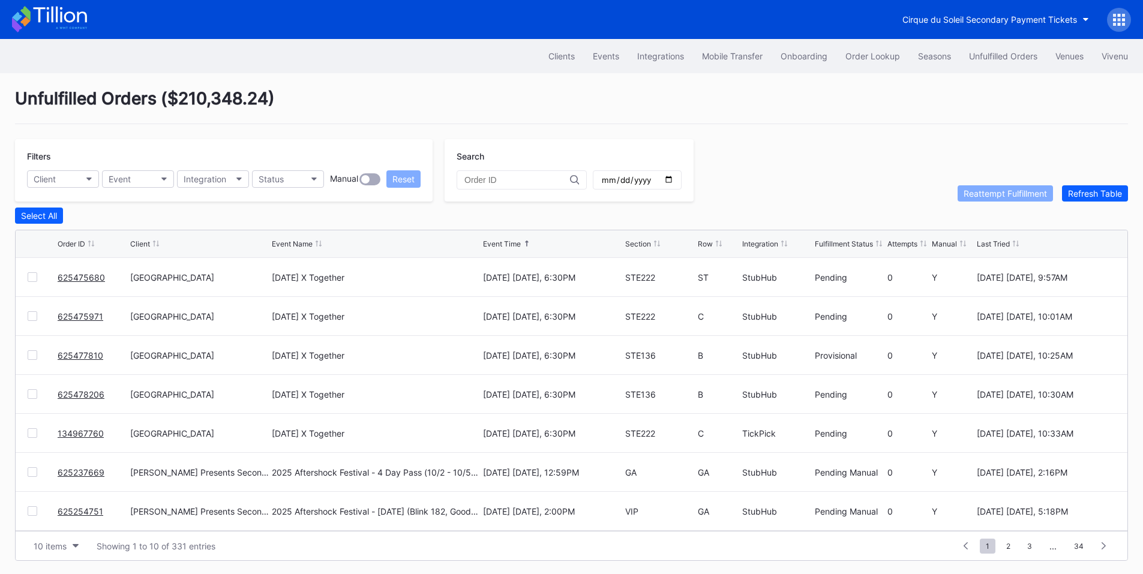
click at [674, 182] on input "date" at bounding box center [637, 180] width 73 height 11
type input "[DATE]"
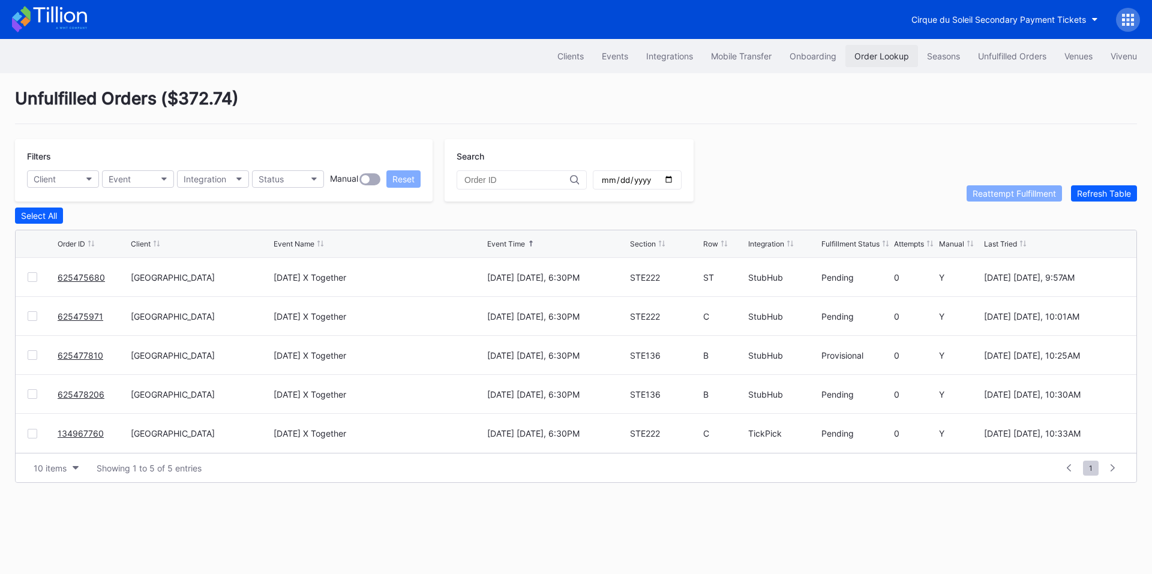
click at [871, 55] on div "Order Lookup" at bounding box center [881, 56] width 55 height 10
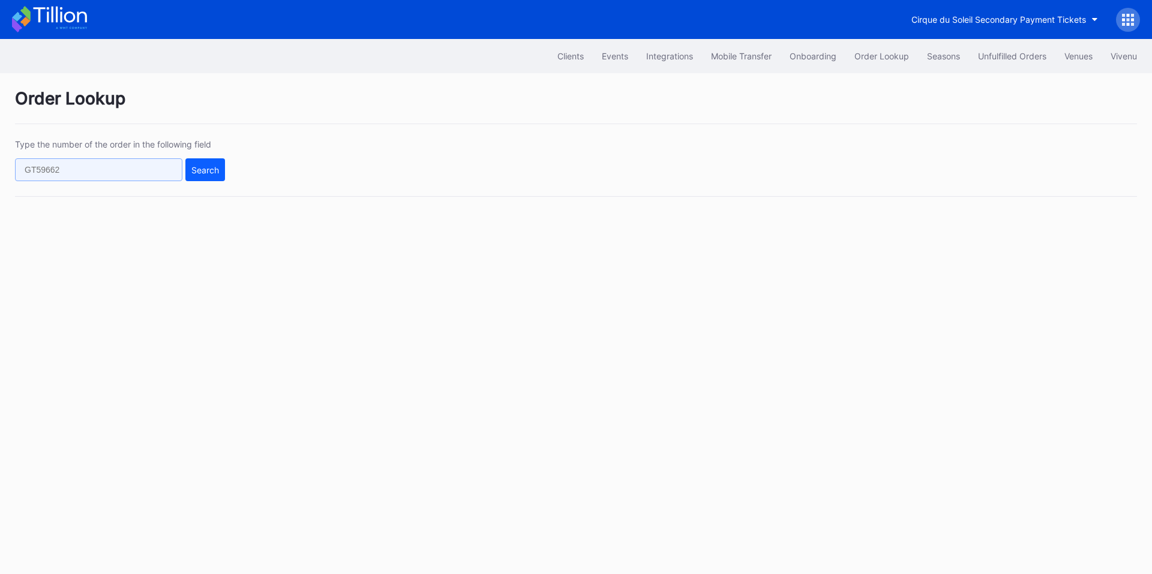
click at [128, 181] on input "text" at bounding box center [98, 169] width 167 height 23
paste input "716414460"
click at [208, 170] on div "Search" at bounding box center [205, 170] width 28 height 10
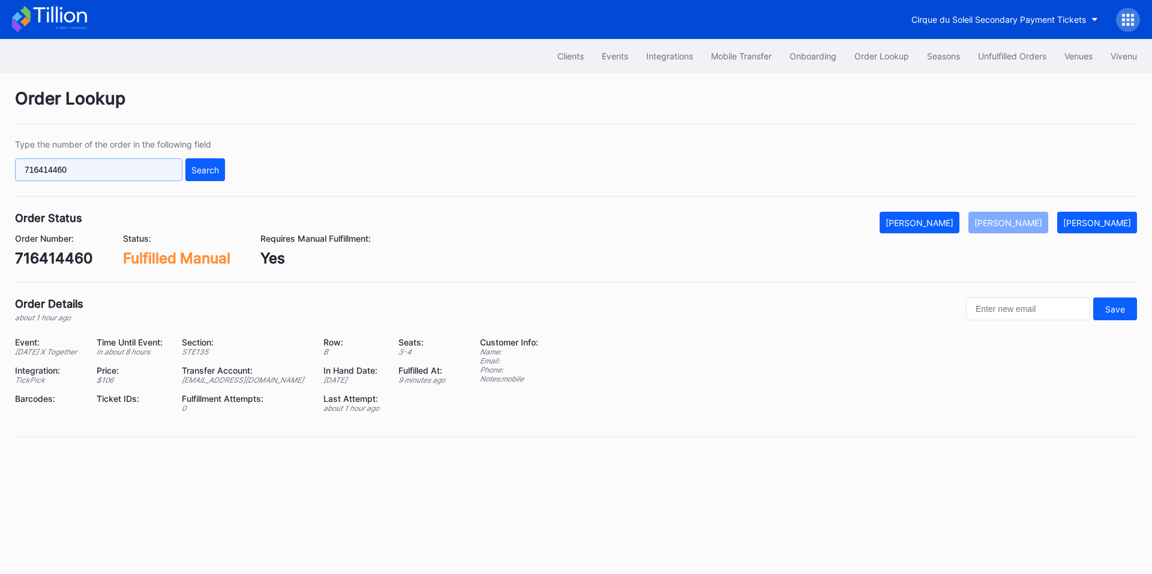
click at [158, 167] on input "716414460" at bounding box center [98, 169] width 167 height 23
paste input "625477810"
type input "625477810"
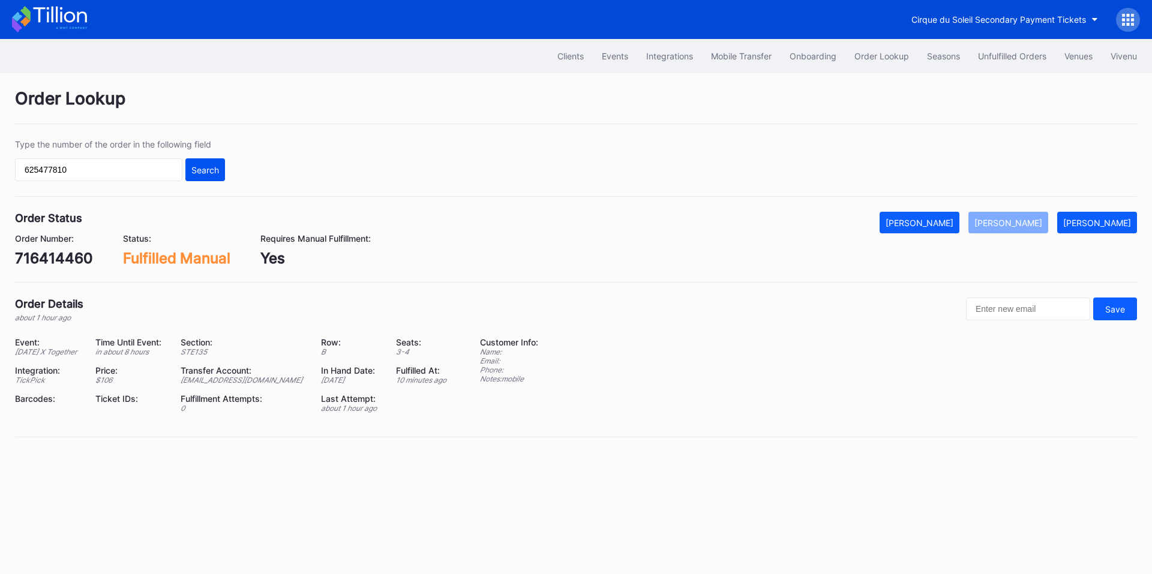
click at [198, 171] on div "Search" at bounding box center [205, 170] width 28 height 10
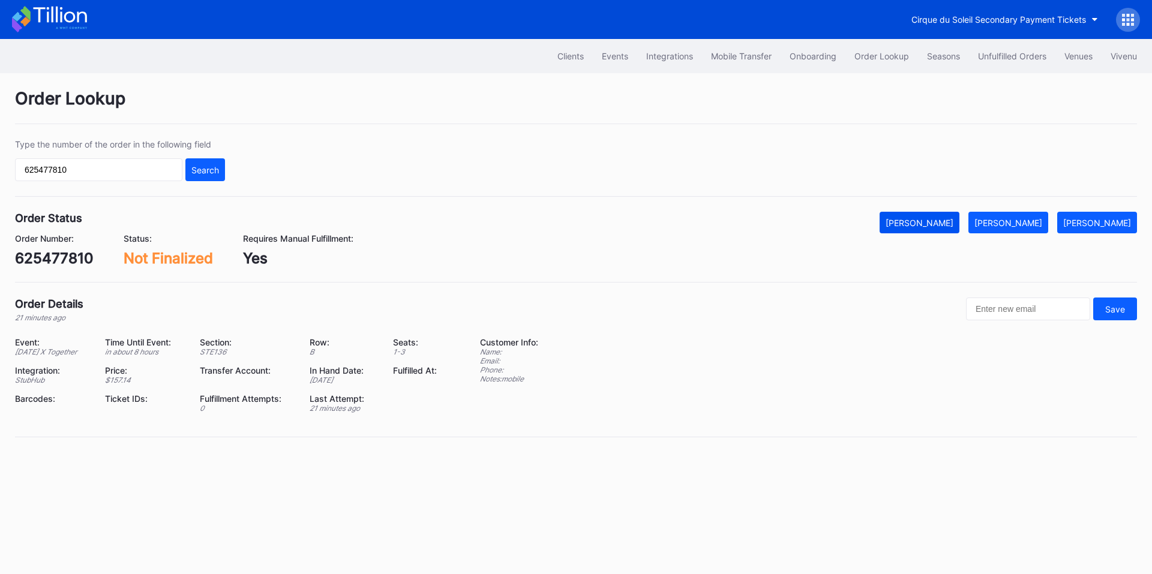
click at [932, 218] on div "[PERSON_NAME]" at bounding box center [920, 223] width 68 height 10
click at [1009, 63] on button "Unfulfilled Orders" at bounding box center [1012, 56] width 86 height 22
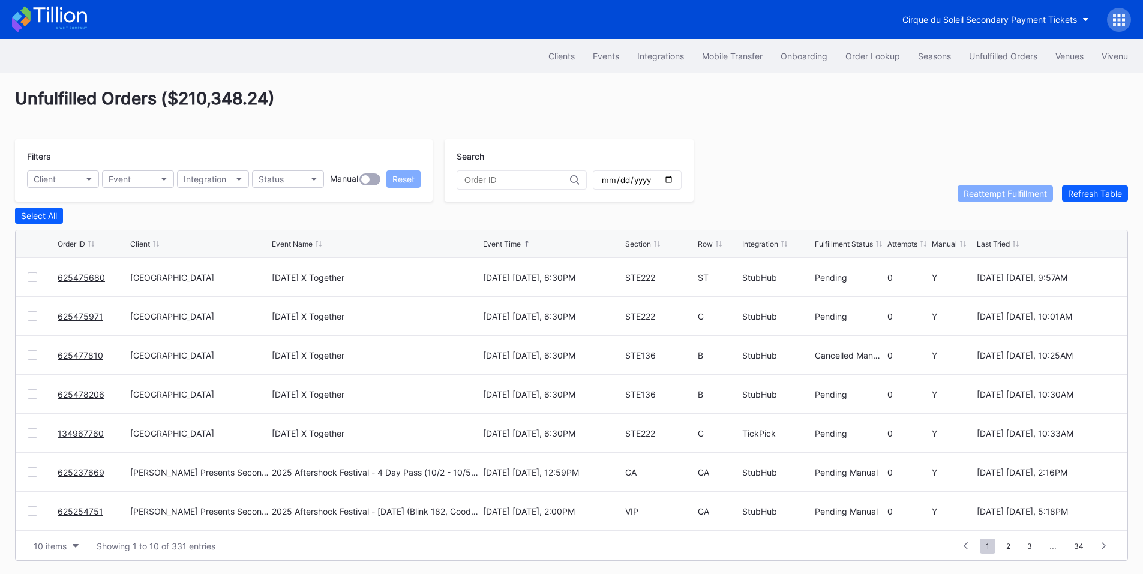
click at [674, 182] on input "date" at bounding box center [637, 180] width 73 height 11
type input "2025-10-01"
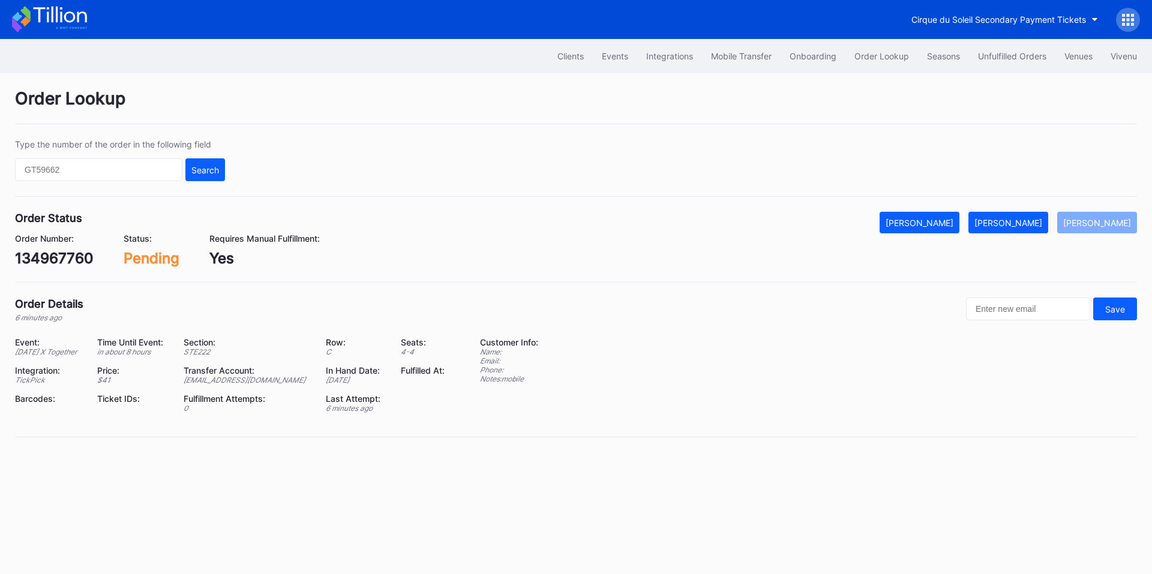
click at [57, 256] on div "134967760" at bounding box center [54, 258] width 79 height 17
copy div "134967760"
click at [1029, 224] on div "[PERSON_NAME]" at bounding box center [1008, 223] width 68 height 10
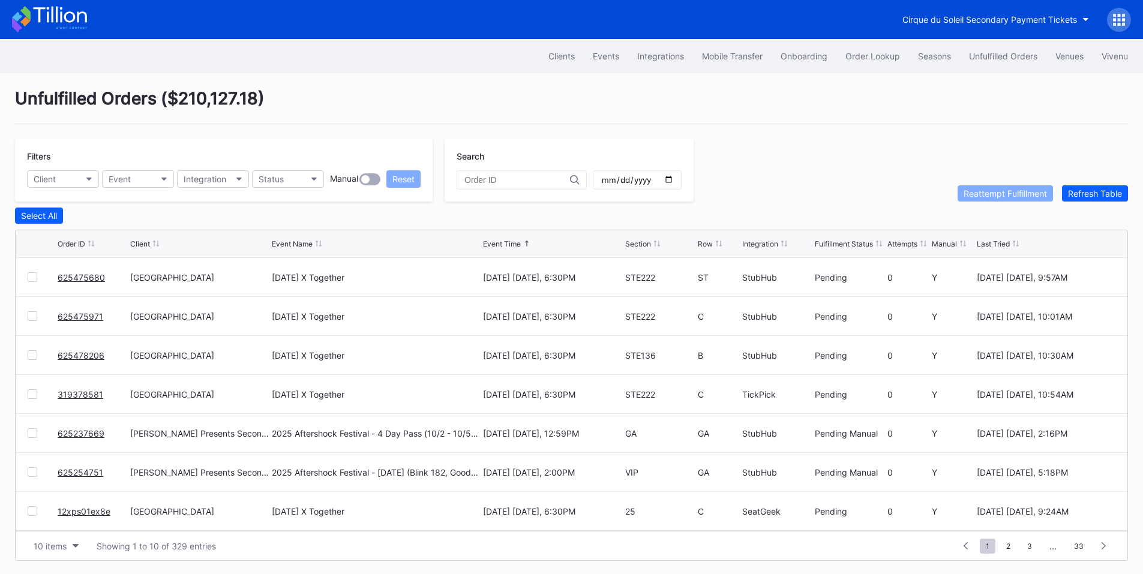
click at [674, 182] on input "date" at bounding box center [637, 180] width 73 height 11
type input "[DATE]"
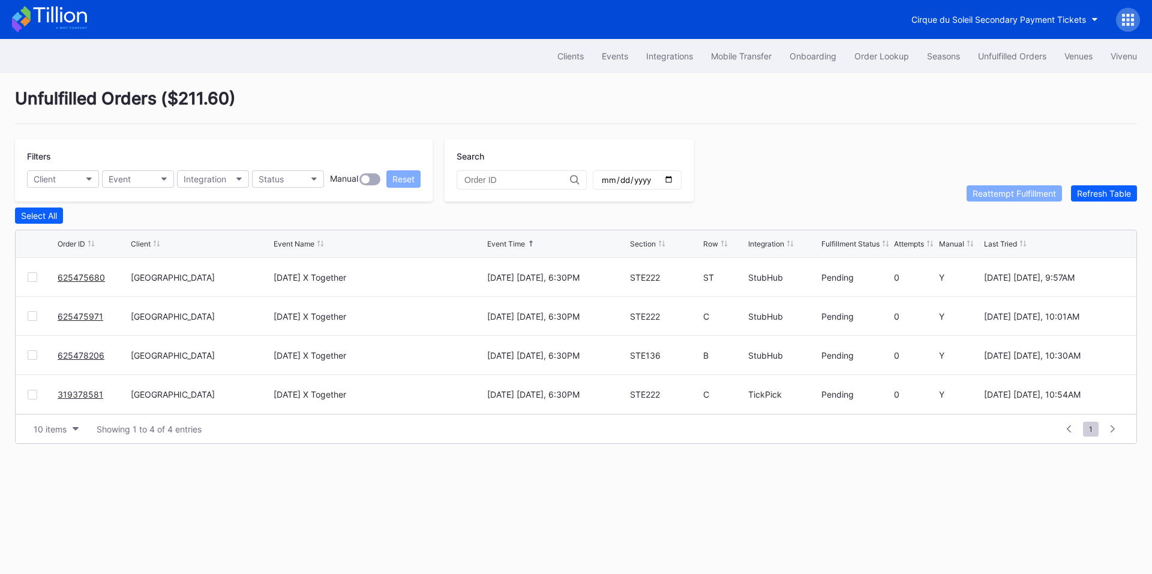
drag, startPoint x: 79, startPoint y: 275, endPoint x: 190, endPoint y: 193, distance: 138.1
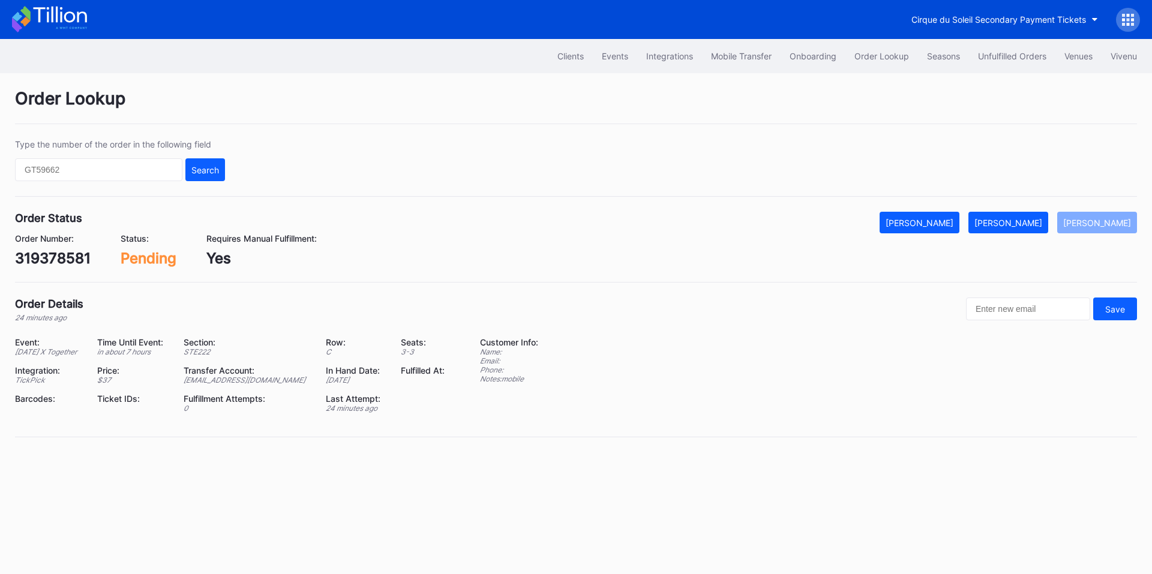
click at [60, 256] on div "319378581" at bounding box center [53, 258] width 76 height 17
copy div "319378581"
click at [1025, 226] on div "[PERSON_NAME]" at bounding box center [1008, 223] width 68 height 10
click at [66, 258] on div "625475680" at bounding box center [56, 258] width 82 height 17
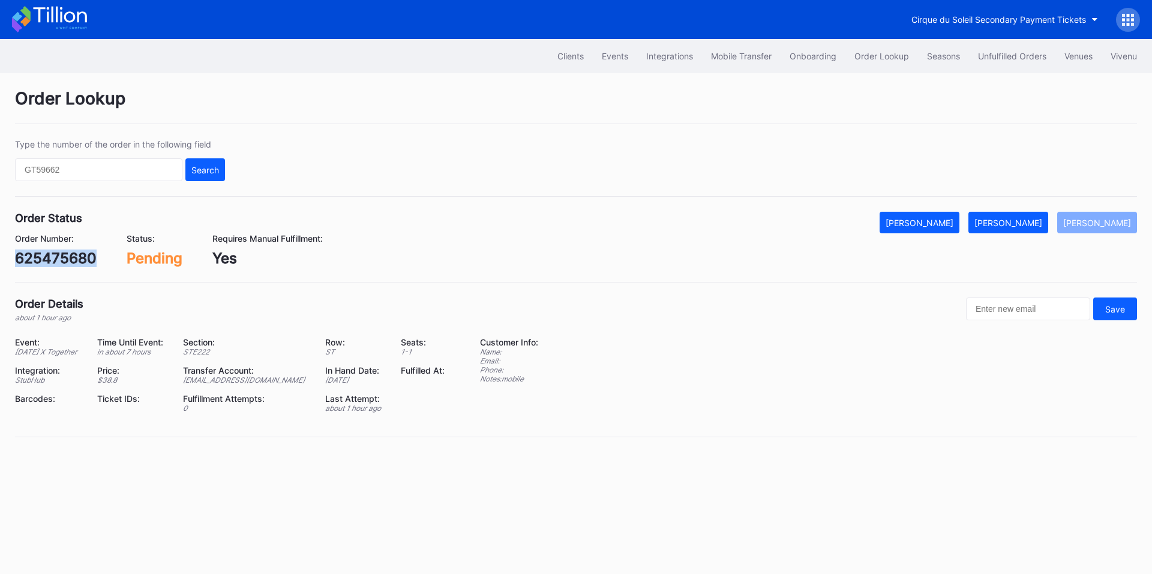
click at [66, 258] on div "625475680" at bounding box center [56, 258] width 82 height 17
copy div "625475680"
drag, startPoint x: 1022, startPoint y: 226, endPoint x: 788, endPoint y: 31, distance: 305.0
click at [1021, 226] on div "[PERSON_NAME]" at bounding box center [1008, 223] width 68 height 10
click at [60, 262] on div "625475971" at bounding box center [54, 258] width 78 height 17
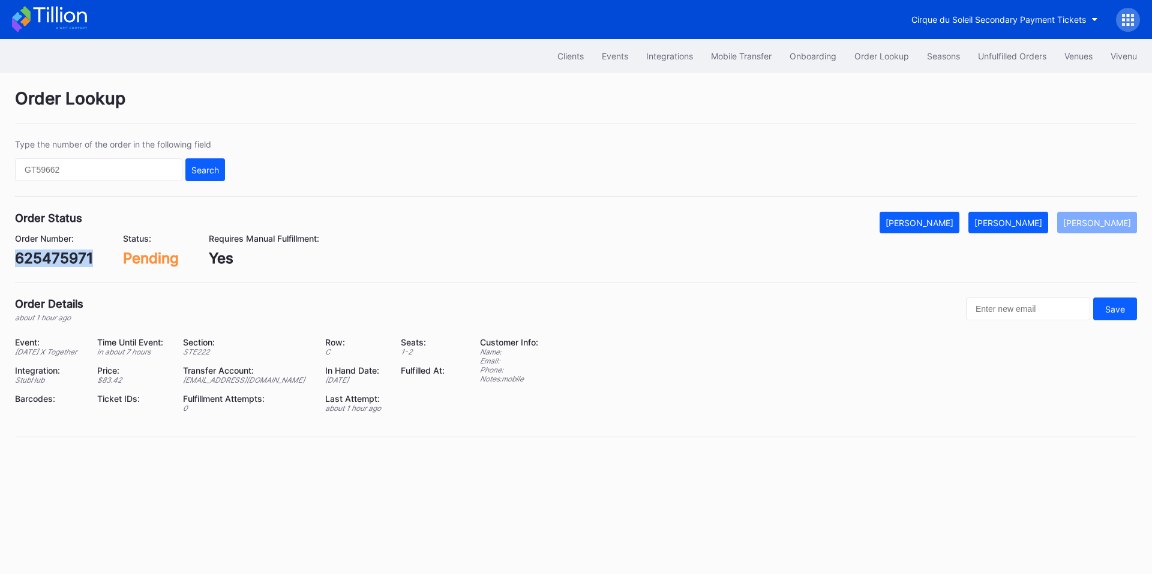
click at [60, 262] on div "625475971" at bounding box center [54, 258] width 78 height 17
copy div "625475971"
drag, startPoint x: 1019, startPoint y: 230, endPoint x: 736, endPoint y: 58, distance: 332.3
click at [1018, 228] on button "[PERSON_NAME]" at bounding box center [1008, 223] width 80 height 22
click at [68, 259] on div "625478206" at bounding box center [56, 258] width 82 height 17
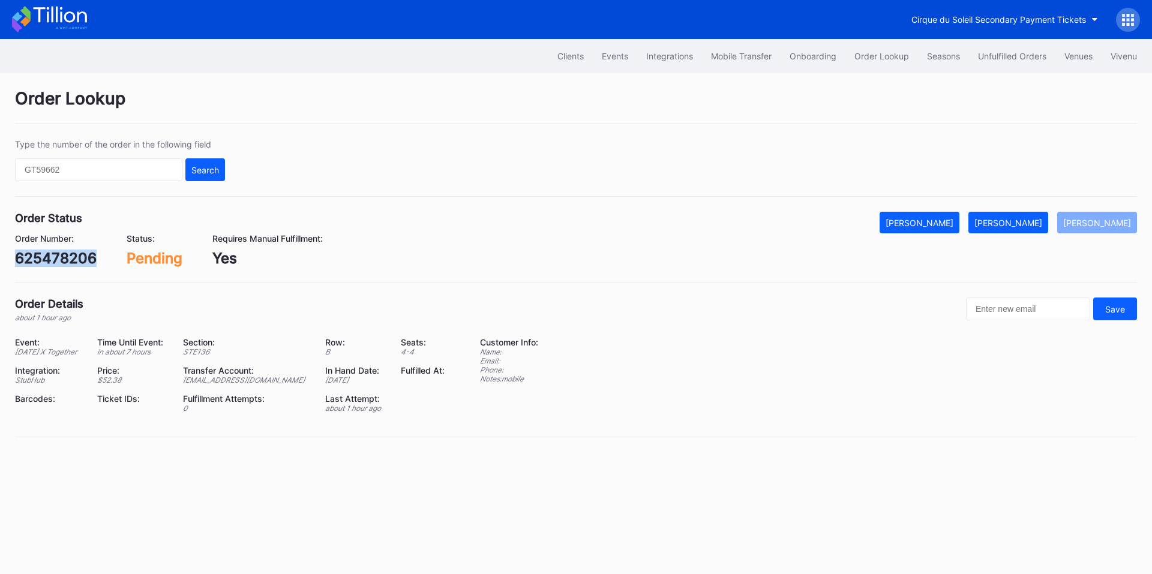
click at [68, 259] on div "625478206" at bounding box center [56, 258] width 82 height 17
copy div "625478206"
click at [1039, 224] on div "[PERSON_NAME]" at bounding box center [1008, 223] width 68 height 10
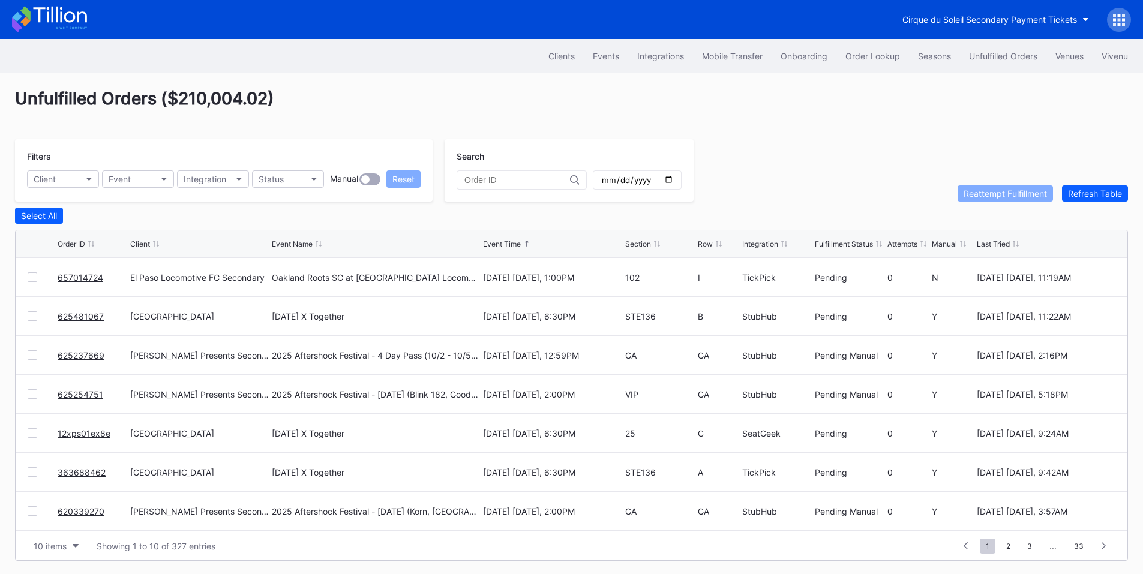
click at [79, 316] on link "625481067" at bounding box center [81, 316] width 46 height 10
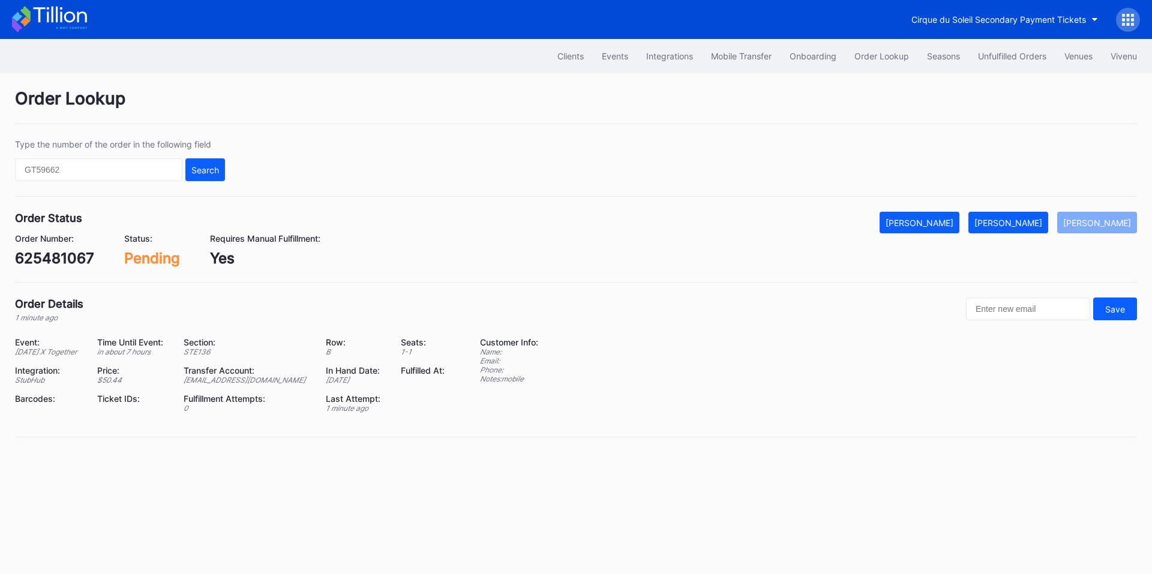
click at [71, 253] on div "625481067" at bounding box center [54, 258] width 79 height 17
copy div "625481067"
click at [1022, 221] on div "[PERSON_NAME]" at bounding box center [1008, 223] width 68 height 10
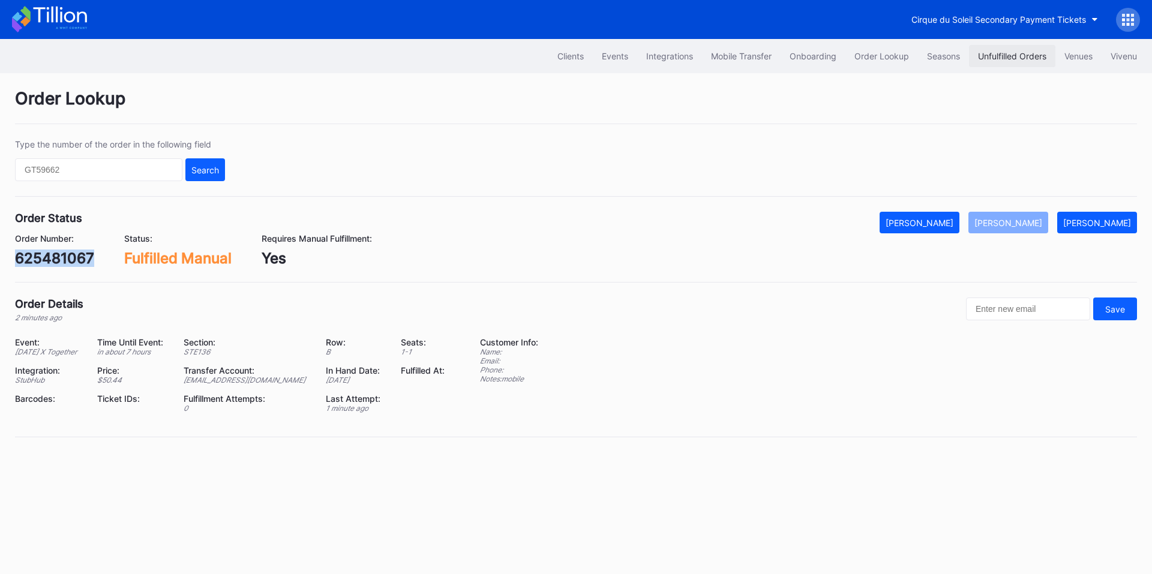
click at [983, 61] on div "Unfulfilled Orders" at bounding box center [1012, 56] width 68 height 10
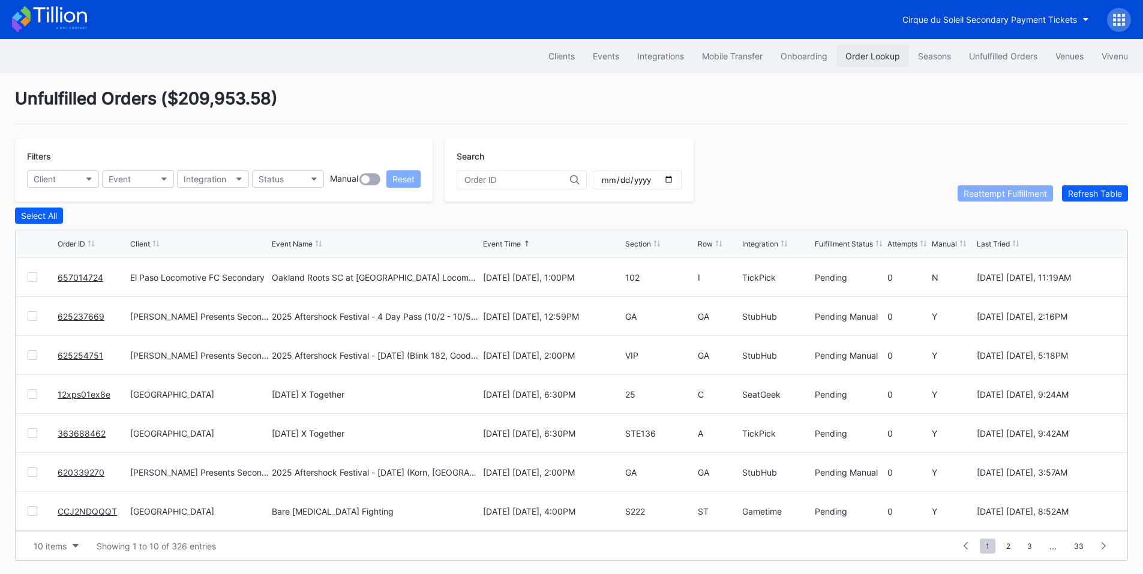
click at [848, 59] on div "Order Lookup" at bounding box center [872, 56] width 55 height 10
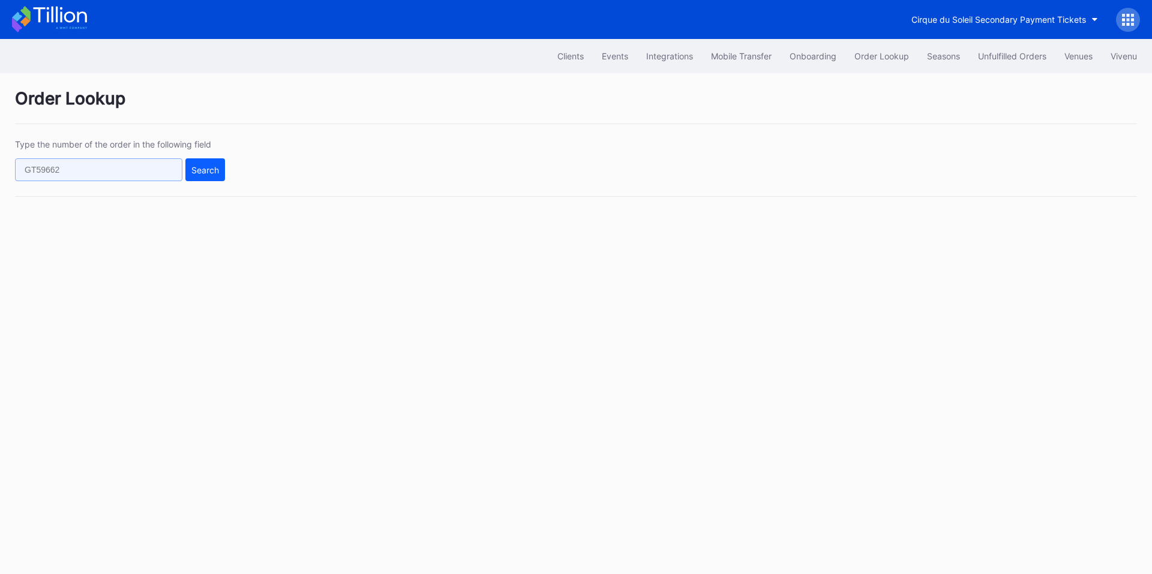
click at [138, 170] on input "text" at bounding box center [98, 169] width 167 height 23
paste input "677991420"
type input "677991420"
click at [203, 169] on div "Search" at bounding box center [205, 170] width 28 height 10
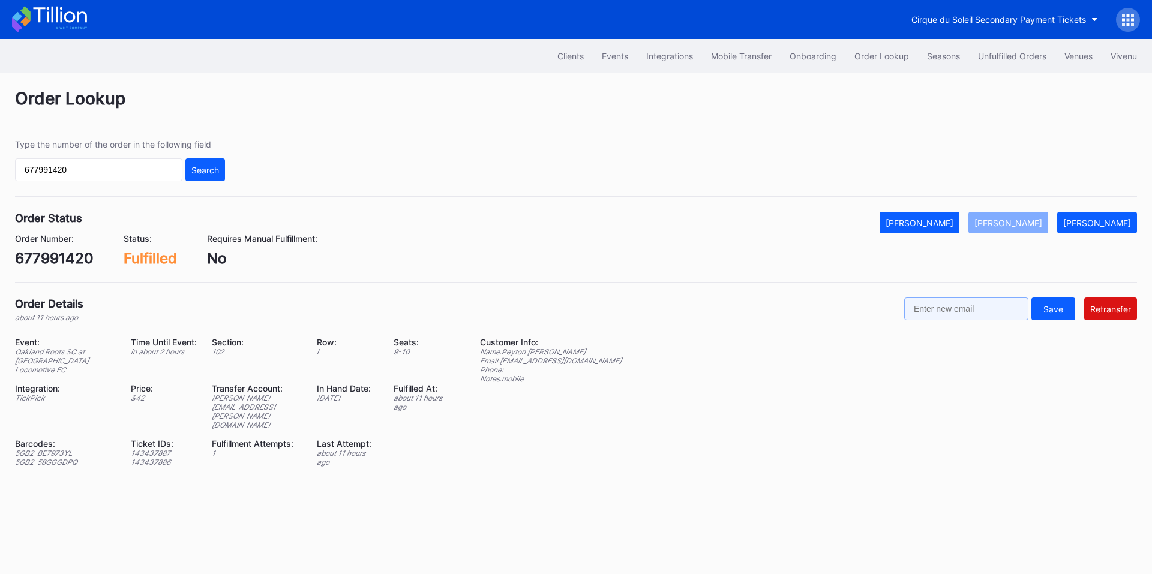
drag, startPoint x: 943, startPoint y: 319, endPoint x: 956, endPoint y: 320, distance: 13.9
click at [943, 319] on input "text" at bounding box center [966, 309] width 124 height 23
paste input "[EMAIL_ADDRESS][DOMAIN_NAME]"
type input "[EMAIL_ADDRESS][DOMAIN_NAME]"
click at [1099, 309] on div "Retransfer" at bounding box center [1110, 309] width 41 height 10
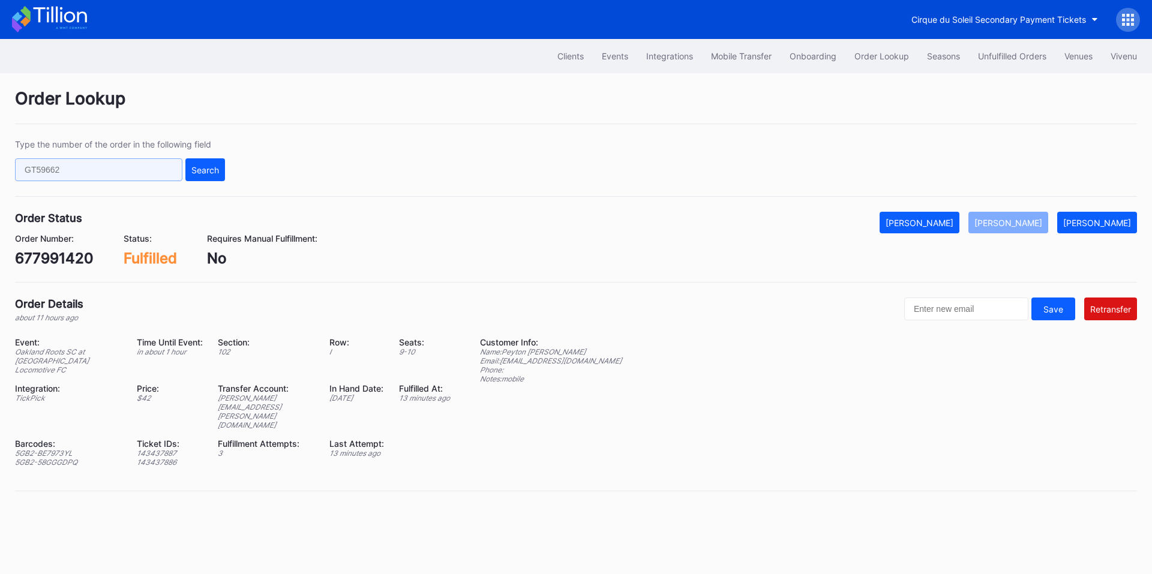
click at [124, 170] on input "text" at bounding box center [98, 169] width 167 height 23
paste input "625296925"
type input "625296925"
click at [220, 169] on button "Search" at bounding box center [205, 169] width 40 height 23
